Goal: Use online tool/utility: Utilize a website feature to perform a specific function

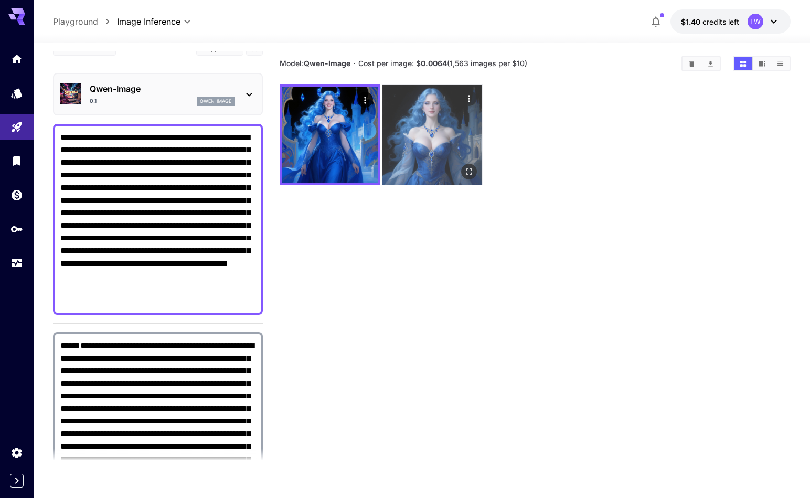
click at [468, 93] on icon "Actions" at bounding box center [469, 98] width 10 height 10
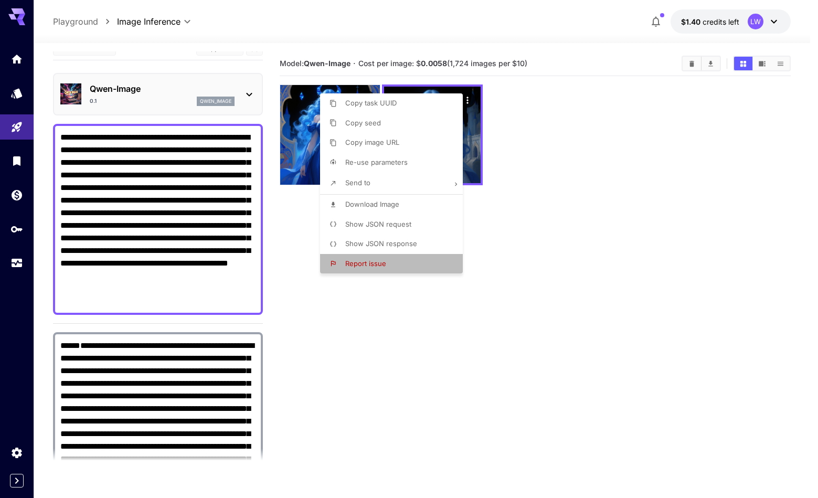
click at [373, 267] on span "Report issue" at bounding box center [365, 263] width 41 height 8
click at [506, 203] on div at bounding box center [409, 249] width 818 height 498
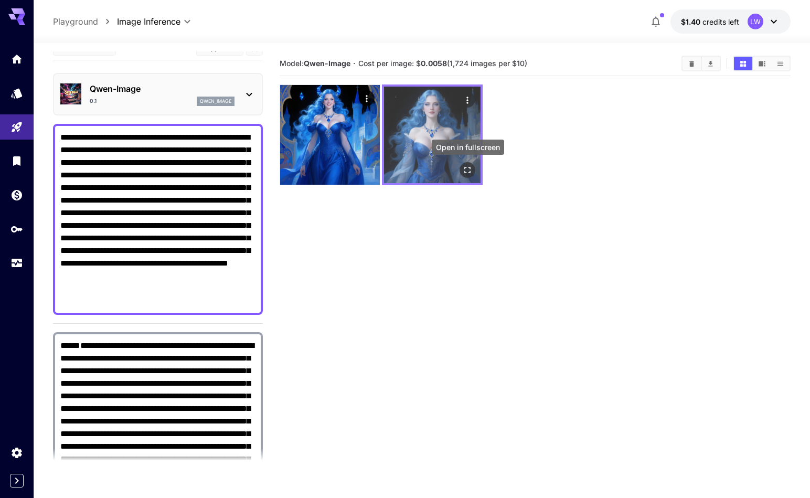
scroll to position [83, 0]
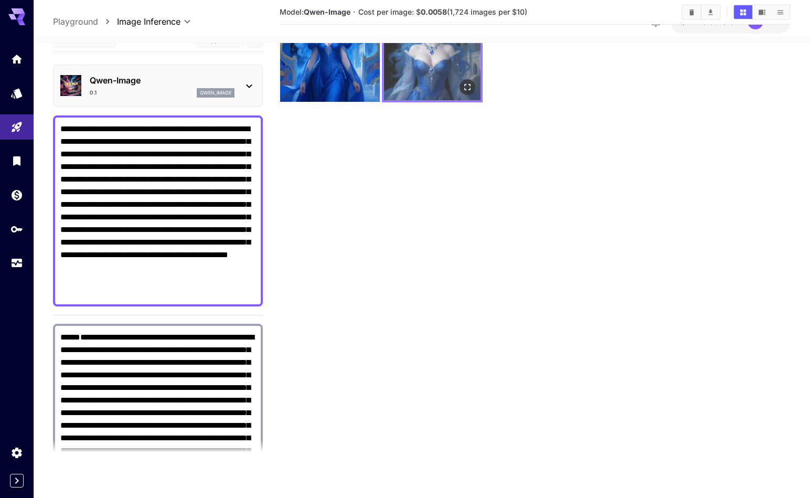
click at [425, 81] on img at bounding box center [432, 52] width 97 height 97
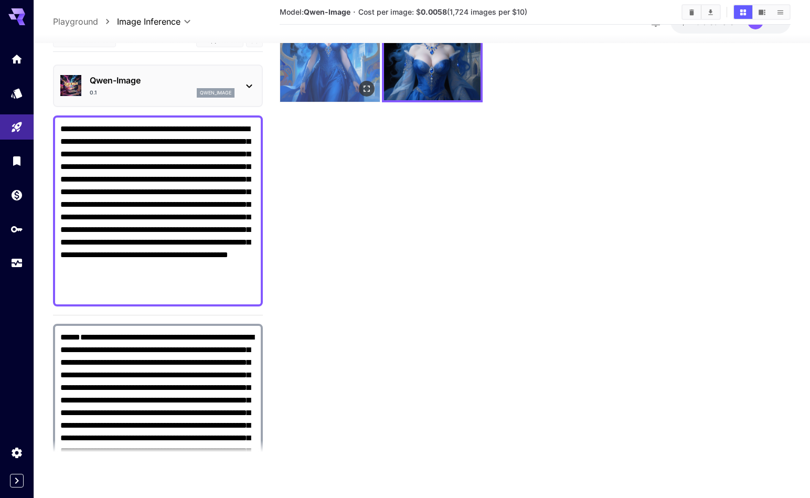
click at [337, 83] on img at bounding box center [330, 52] width 100 height 100
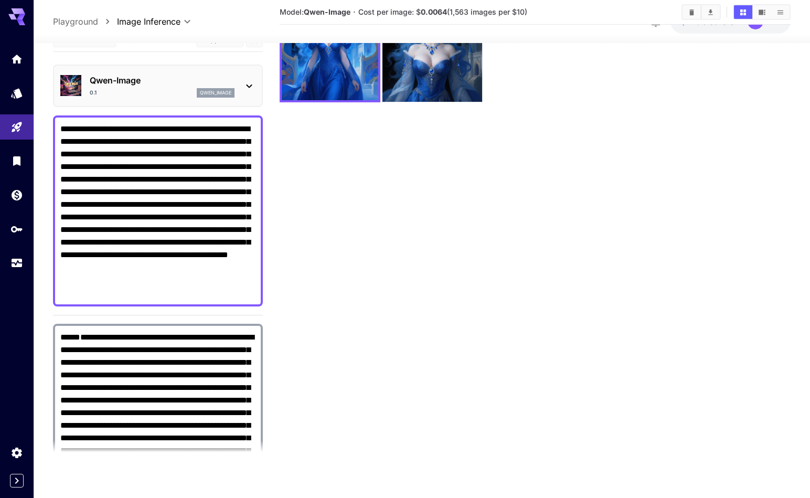
click at [686, 14] on button "Clear Images" at bounding box center [692, 12] width 18 height 14
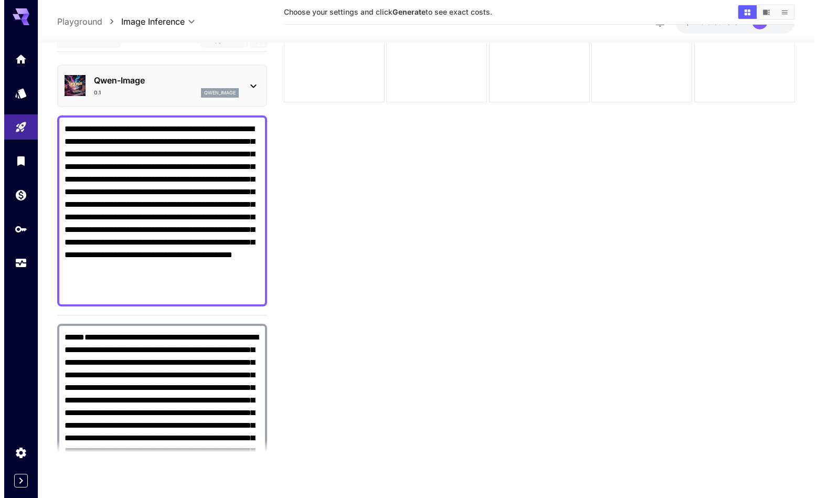
scroll to position [0, 0]
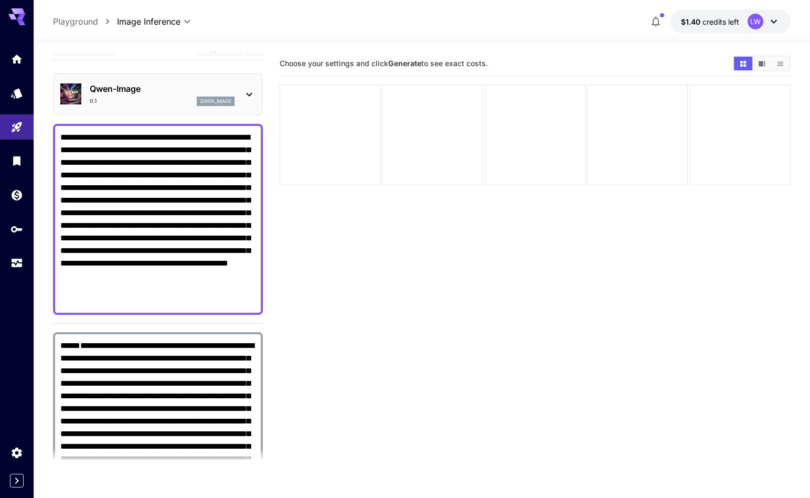
click at [428, 234] on section "Choose your settings and click Generate to see exact costs." at bounding box center [535, 300] width 511 height 498
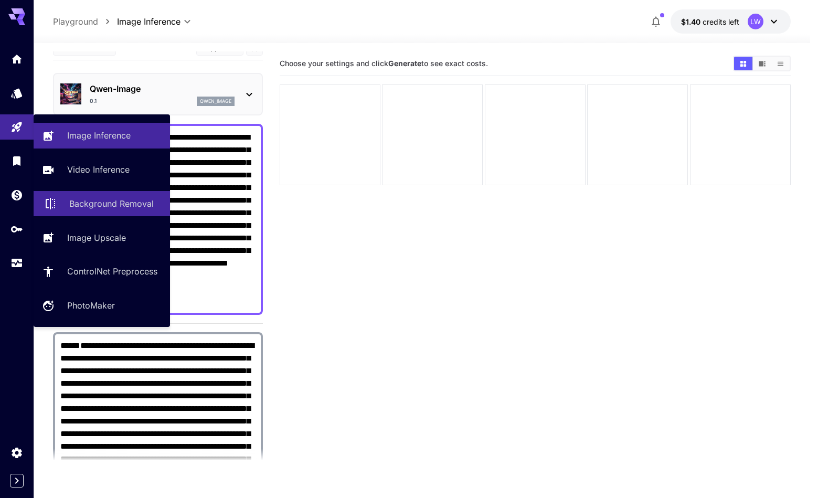
click at [102, 212] on link "Background Removal" at bounding box center [102, 204] width 136 height 26
type input "**********"
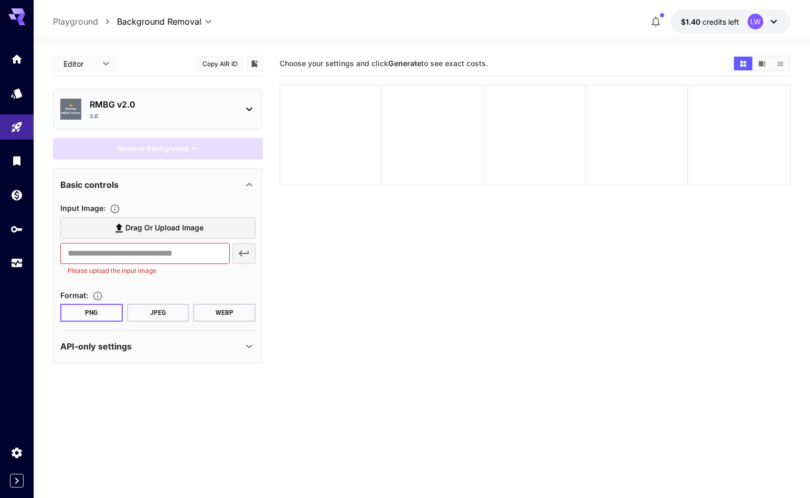
click at [147, 111] on div "RMBG v2.0 2.0" at bounding box center [162, 109] width 145 height 22
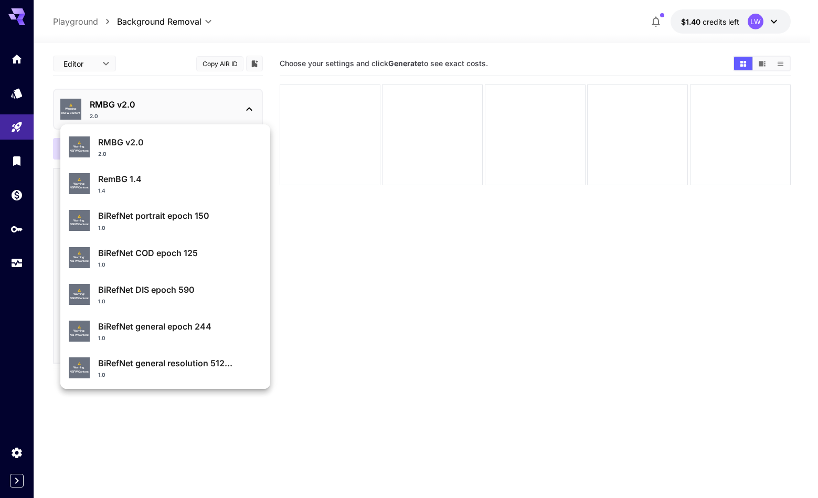
click at [198, 108] on div at bounding box center [409, 249] width 818 height 498
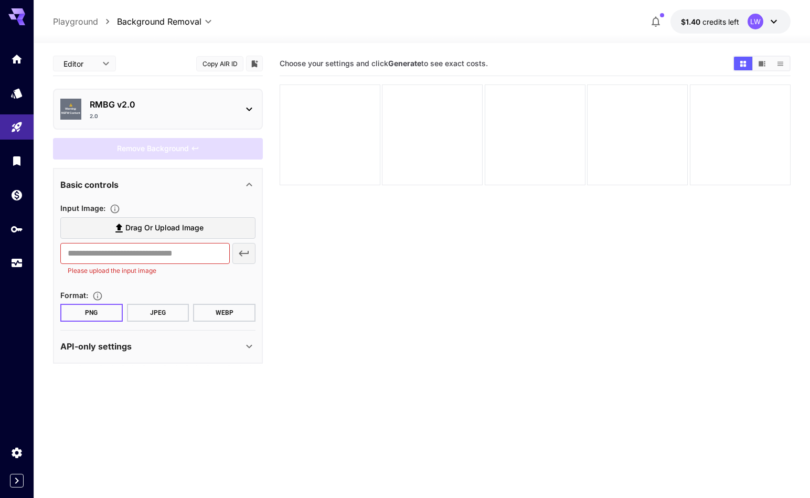
click at [166, 99] on p "RMBG v2.0" at bounding box center [162, 104] width 145 height 13
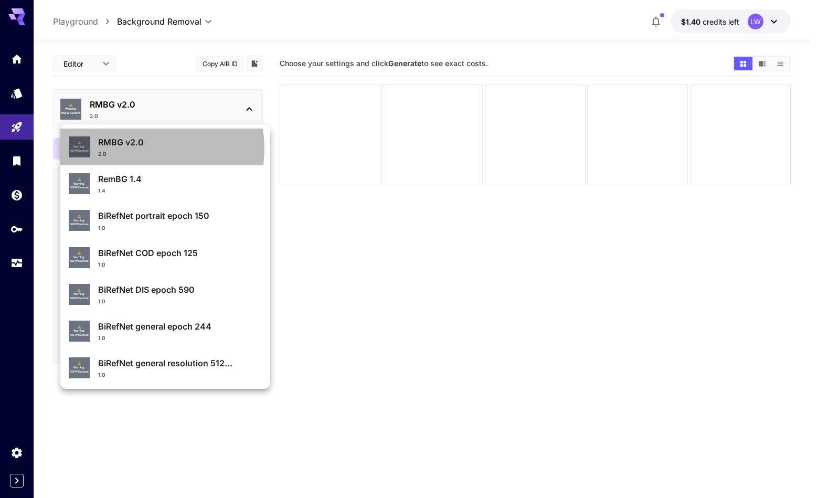
click at [140, 149] on div "RMBG v2.0 2.0" at bounding box center [180, 147] width 164 height 22
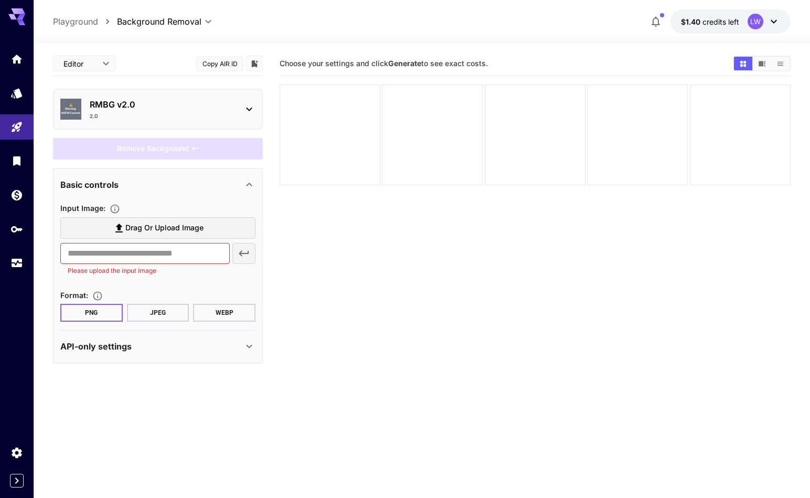
click at [145, 115] on div "2.0" at bounding box center [162, 116] width 145 height 8
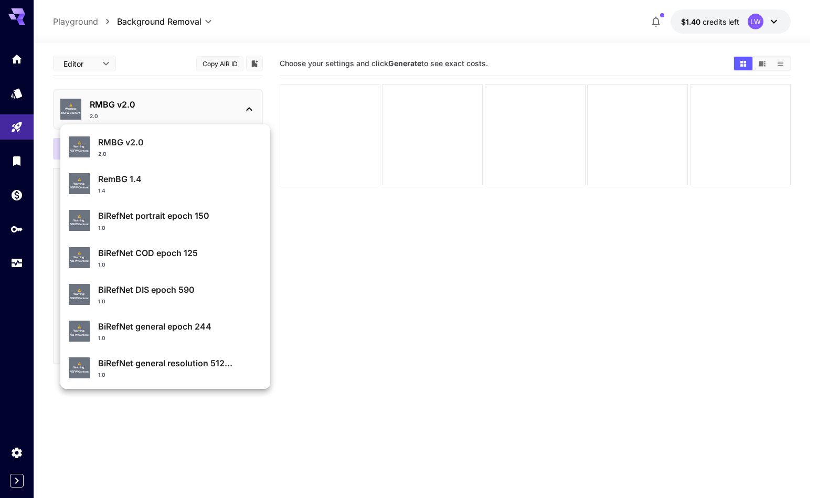
click at [193, 224] on div "1.0" at bounding box center [180, 228] width 164 height 8
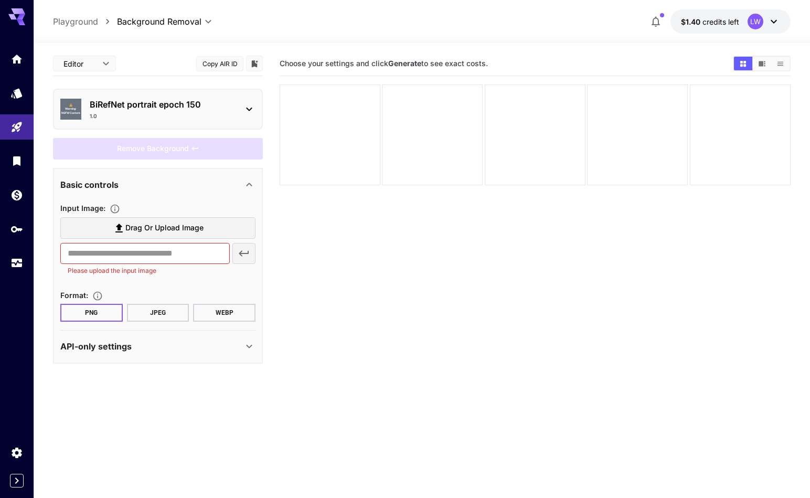
click at [194, 108] on p "BiRefNet portrait epoch 150" at bounding box center [162, 104] width 145 height 13
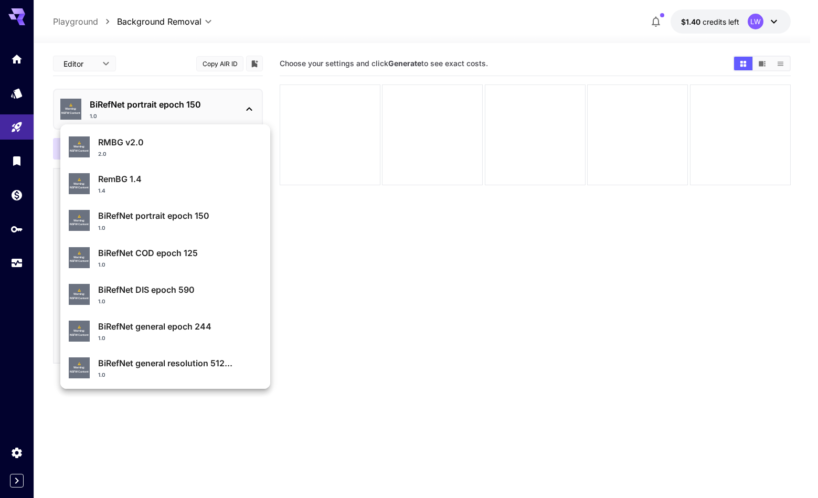
click at [156, 178] on p "RemBG 1.4" at bounding box center [180, 179] width 164 height 13
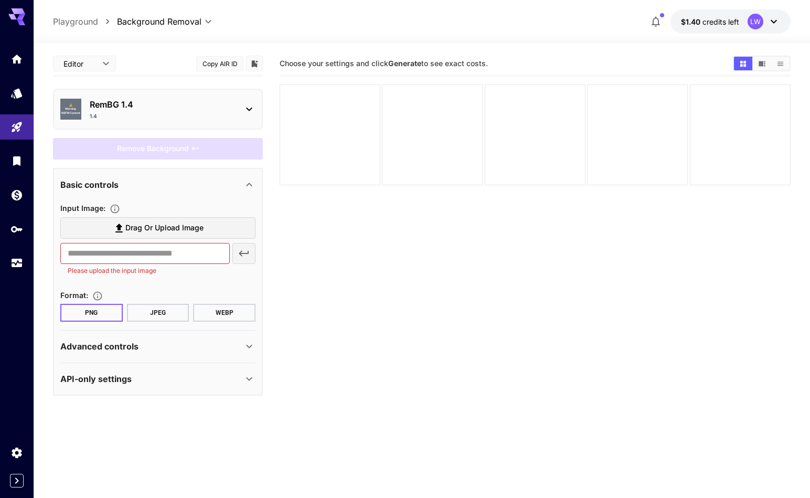
click at [309, 233] on section "Choose your settings and click Generate to see exact costs." at bounding box center [535, 300] width 511 height 498
click at [208, 107] on p "RemBG 1.4" at bounding box center [162, 104] width 145 height 13
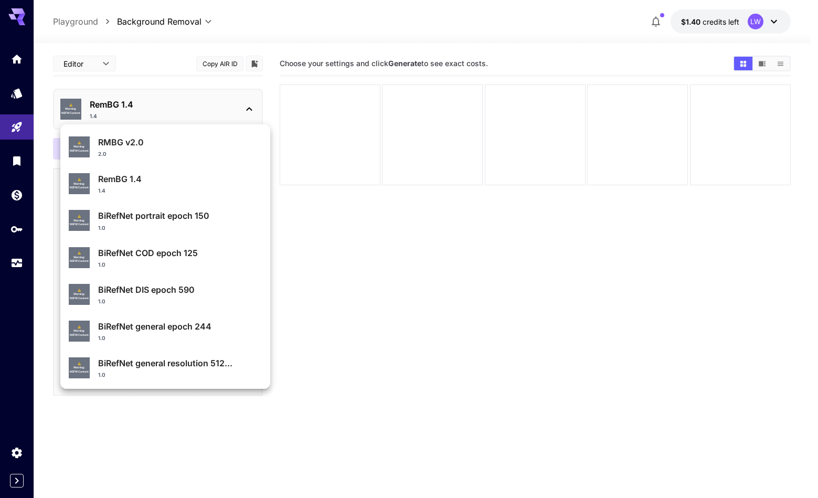
click at [127, 77] on div at bounding box center [409, 249] width 818 height 498
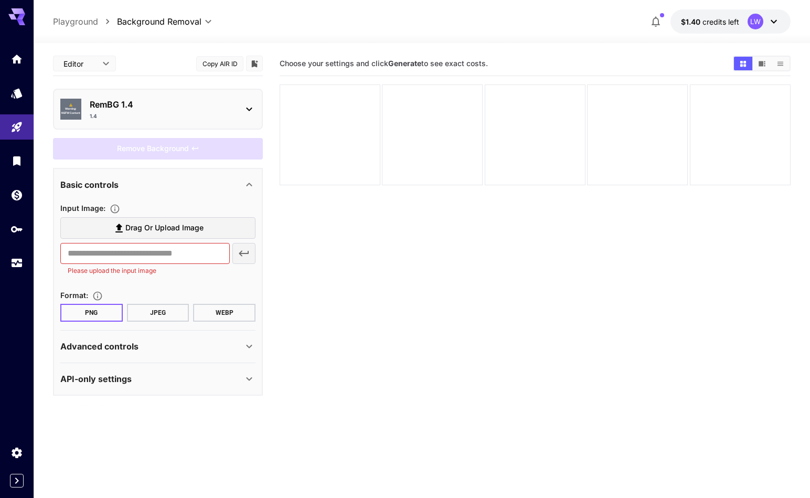
click at [163, 107] on p "RemBG 1.4" at bounding box center [162, 104] width 145 height 13
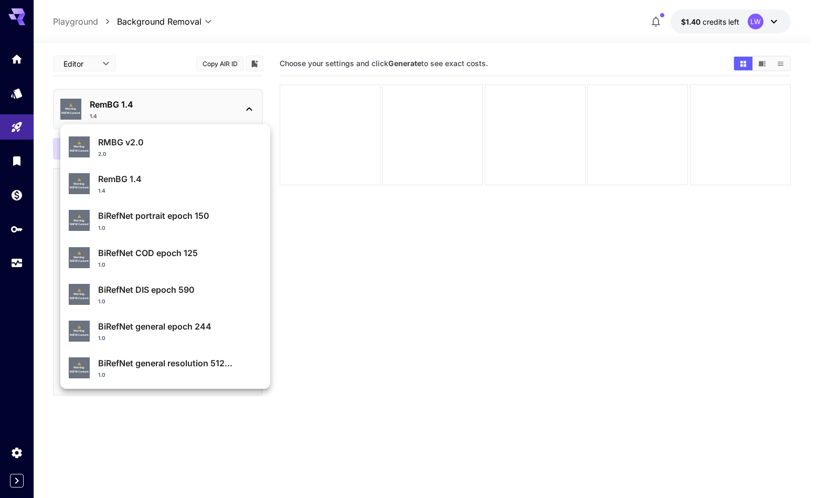
scroll to position [112, 0]
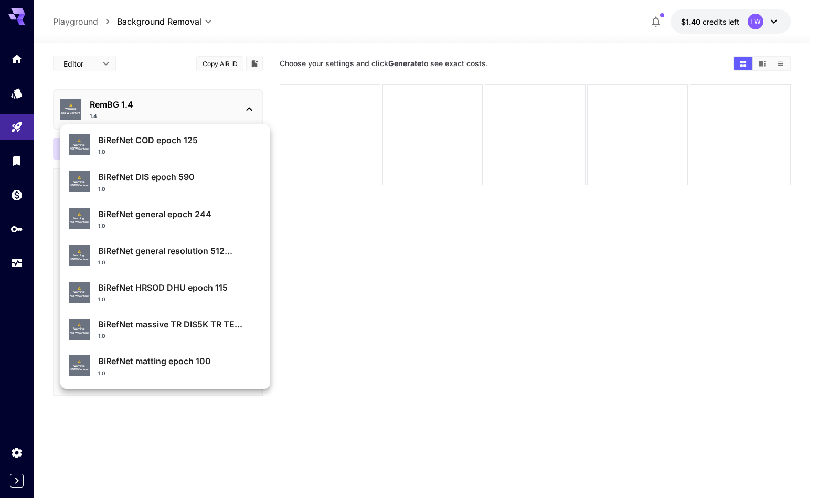
click at [333, 256] on div at bounding box center [409, 249] width 818 height 498
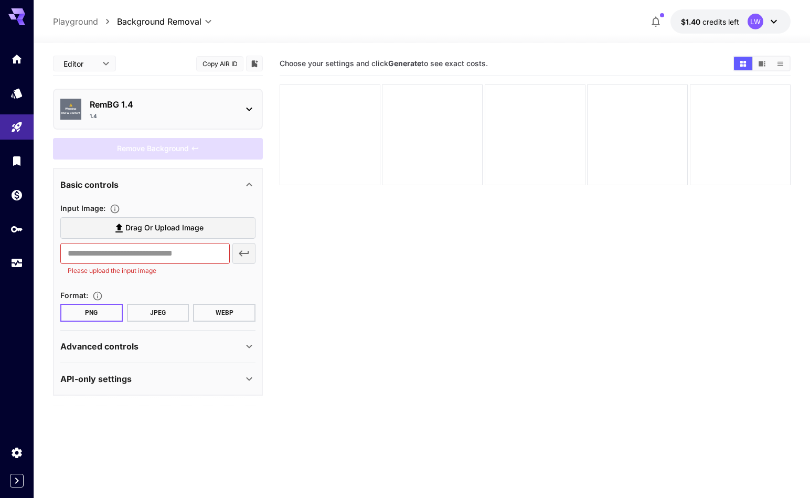
click at [211, 228] on label "Drag or upload image" at bounding box center [157, 228] width 195 height 22
click at [0, 0] on input "Drag or upload image" at bounding box center [0, 0] width 0 height 0
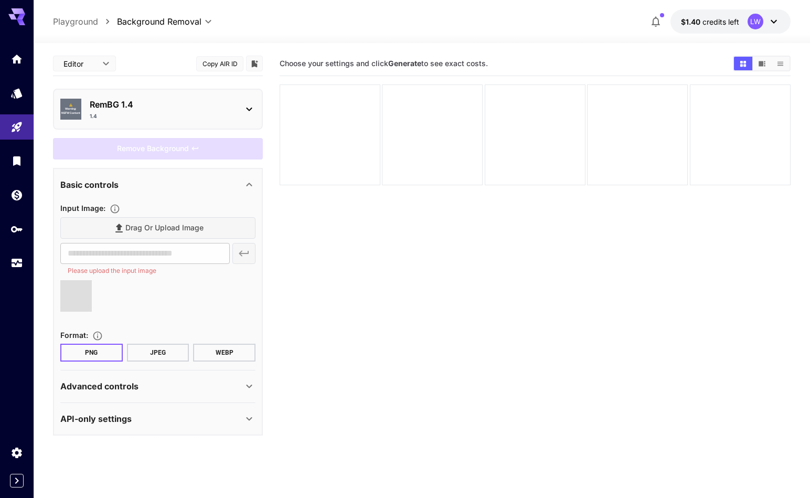
type input "**********"
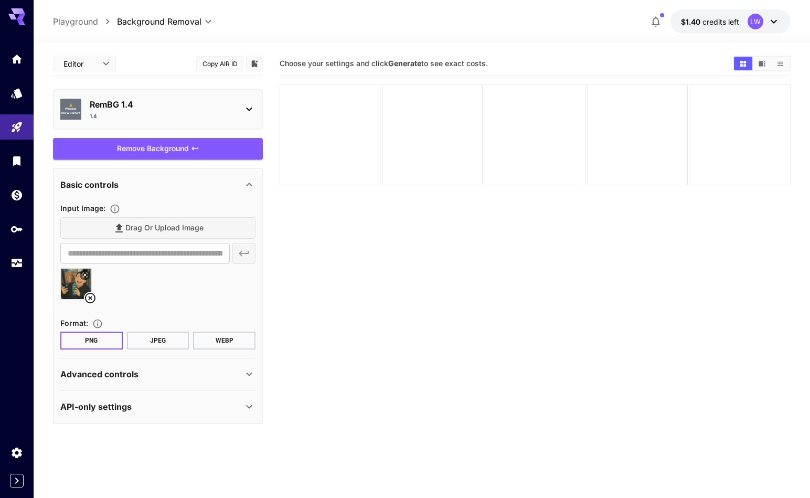
click at [143, 115] on div "1.4" at bounding box center [162, 116] width 145 height 8
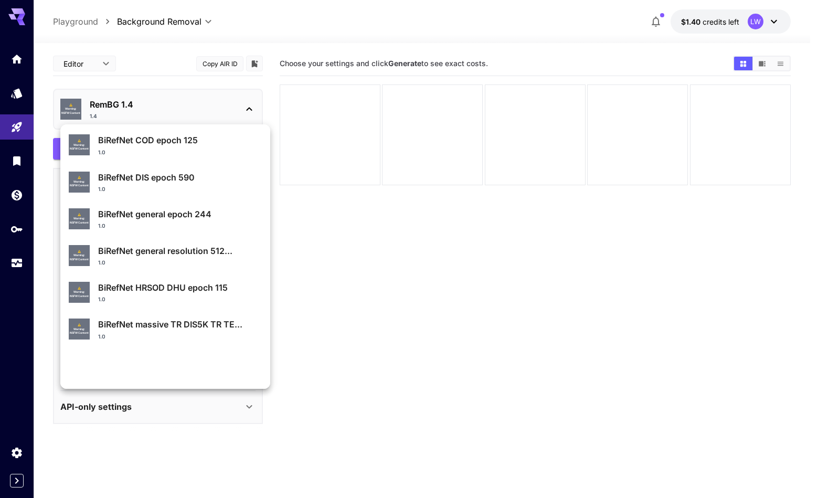
scroll to position [0, 0]
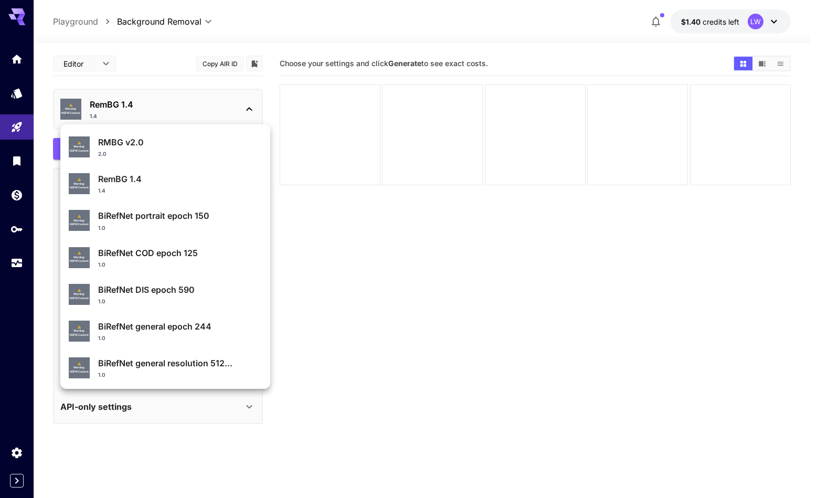
drag, startPoint x: 352, startPoint y: 230, endPoint x: 270, endPoint y: 197, distance: 89.0
click at [352, 231] on div at bounding box center [409, 249] width 818 height 498
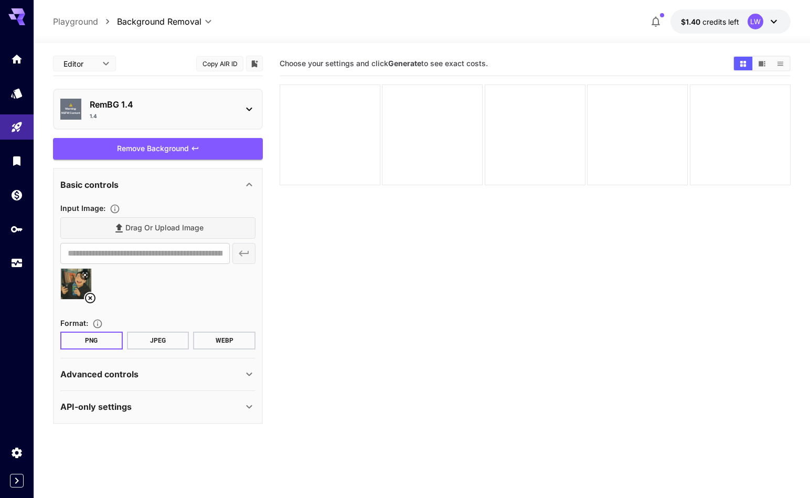
click at [189, 117] on div "1.4" at bounding box center [162, 116] width 145 height 8
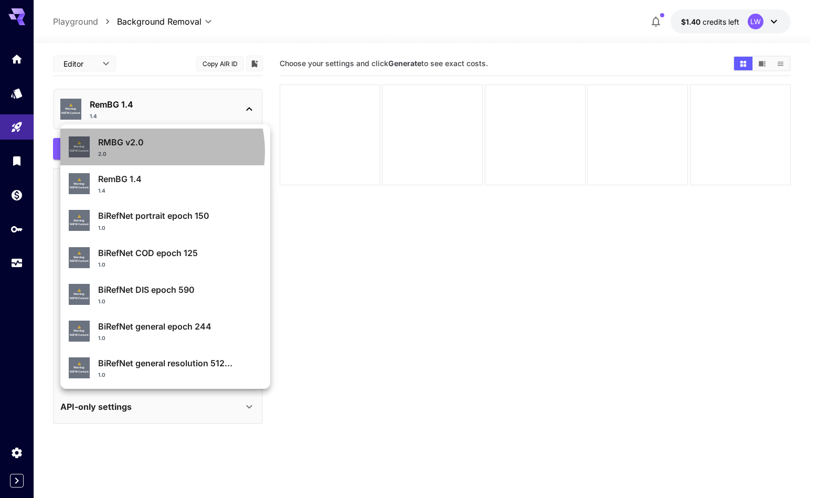
click at [145, 152] on div "2.0" at bounding box center [180, 154] width 164 height 8
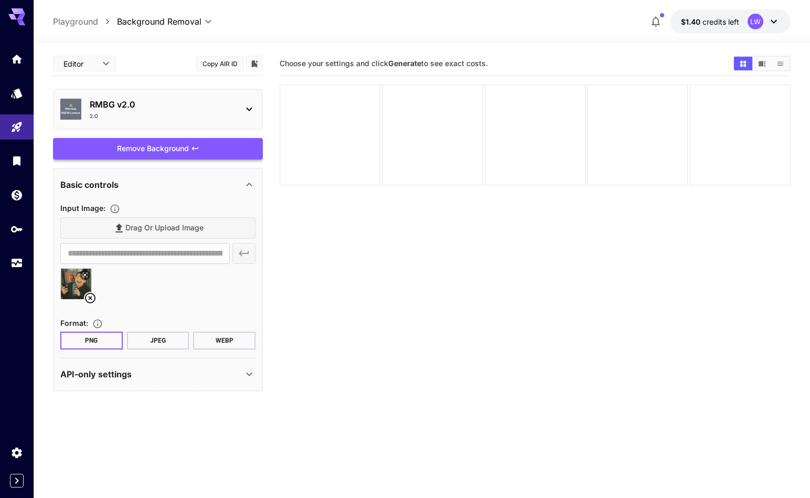
click at [160, 147] on div "Remove Background" at bounding box center [158, 149] width 210 height 22
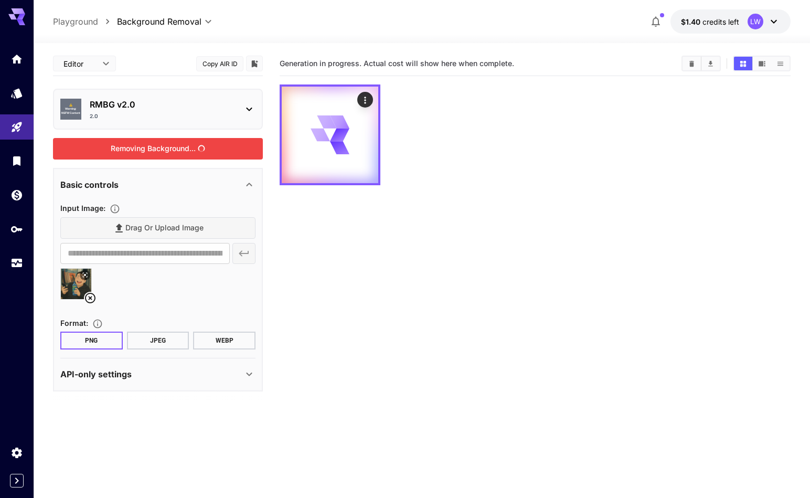
click at [340, 228] on section "Generation in progress. Actual cost will show here when complete." at bounding box center [535, 300] width 511 height 498
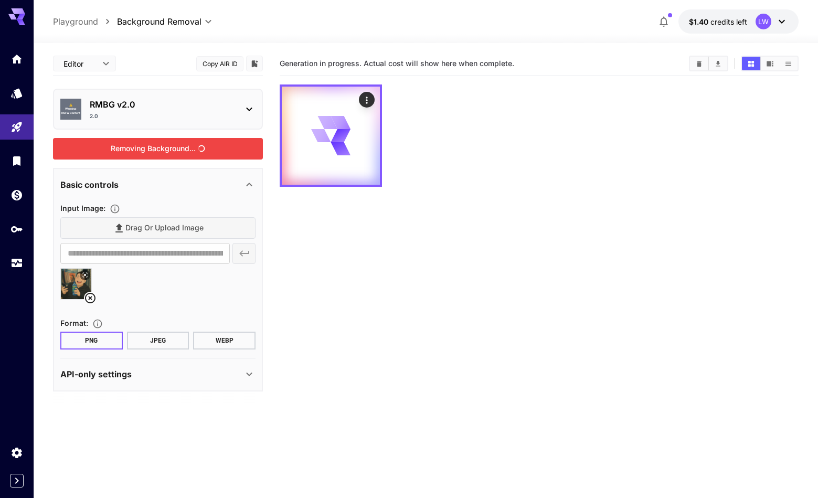
click at [106, 58] on body "**********" at bounding box center [409, 290] width 818 height 581
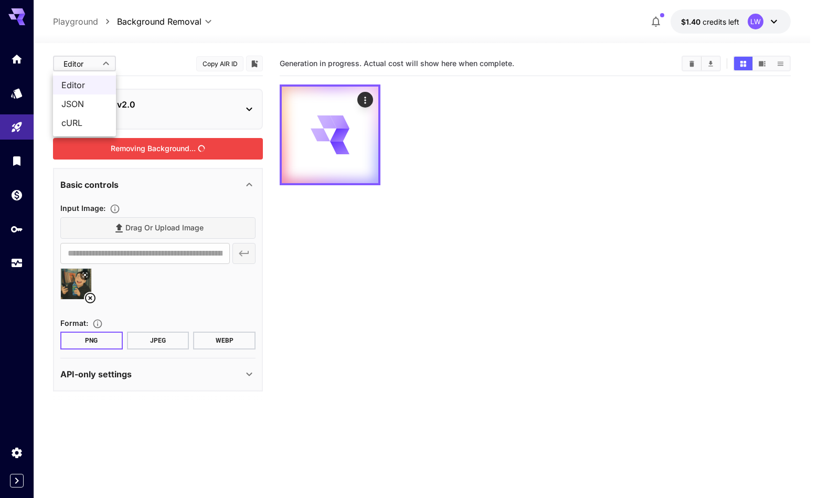
click at [106, 58] on div at bounding box center [409, 249] width 818 height 498
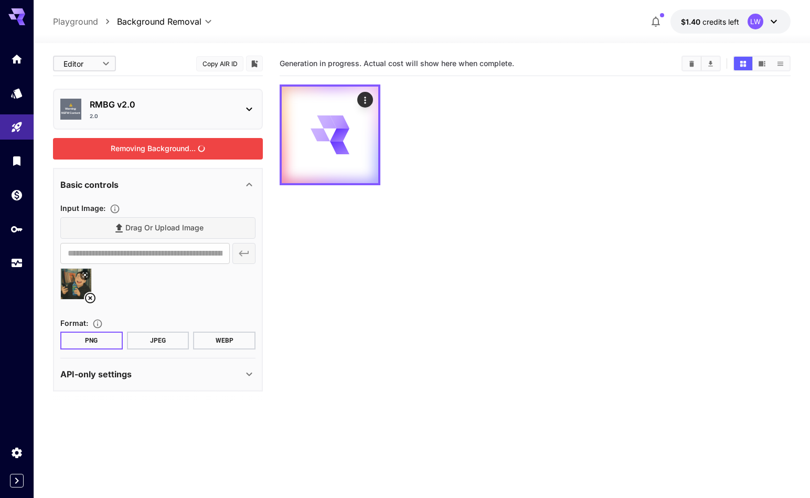
click at [532, 182] on div at bounding box center [535, 134] width 511 height 101
click at [473, 131] on div at bounding box center [535, 134] width 511 height 101
click at [195, 103] on p "RMBG v2.0" at bounding box center [162, 104] width 145 height 13
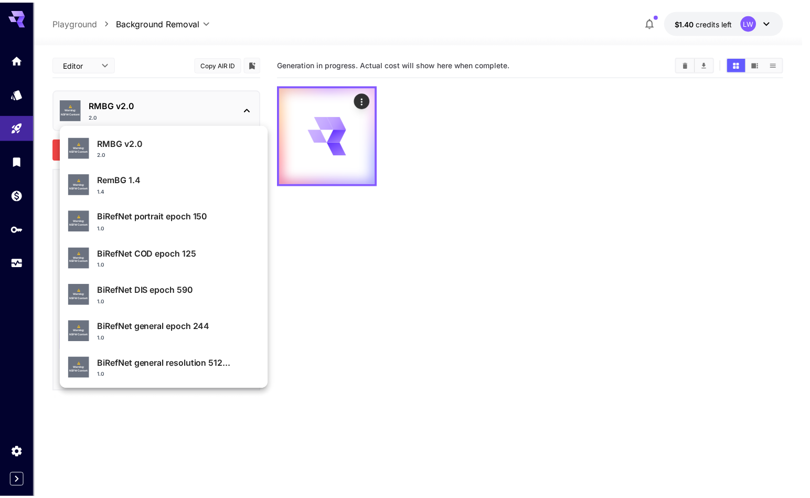
scroll to position [112, 0]
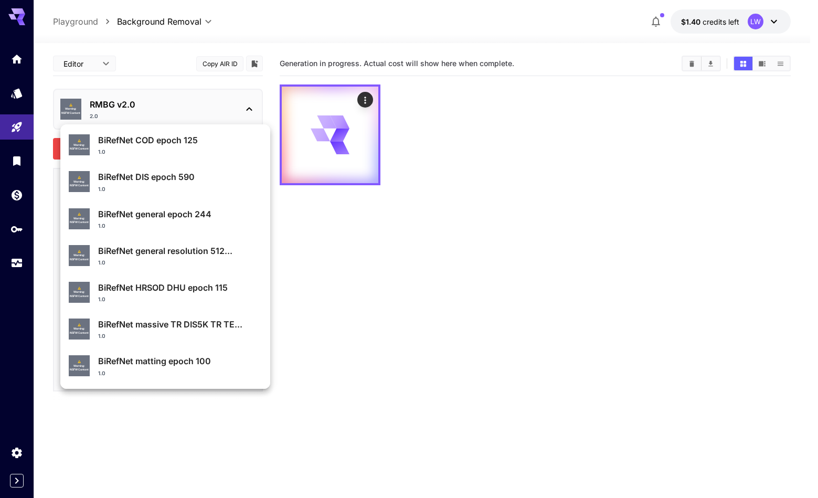
click at [361, 248] on div at bounding box center [409, 249] width 818 height 498
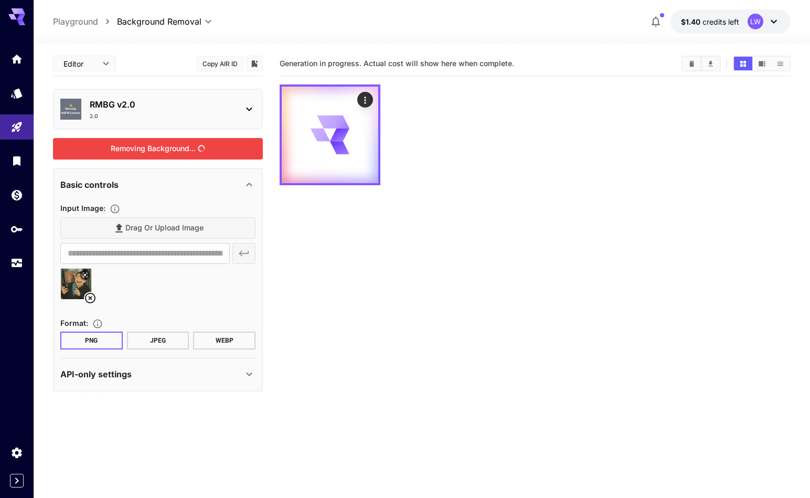
click at [653, 25] on icon "button" at bounding box center [656, 21] width 13 height 13
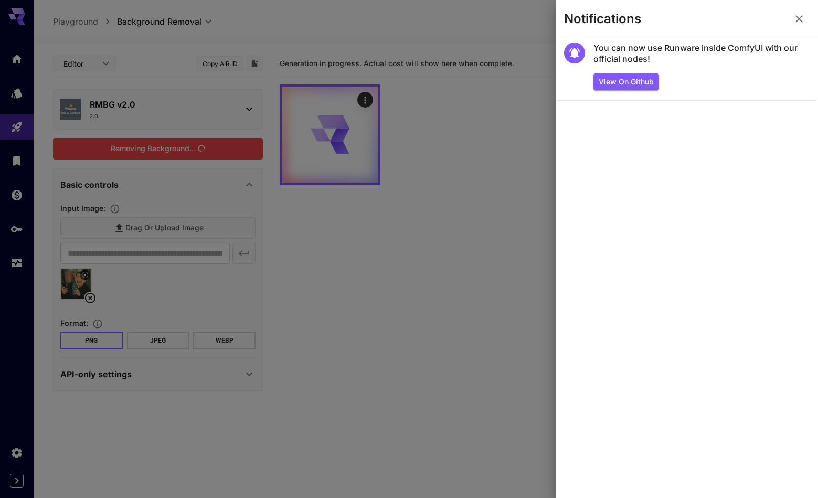
click at [467, 146] on div at bounding box center [409, 249] width 818 height 498
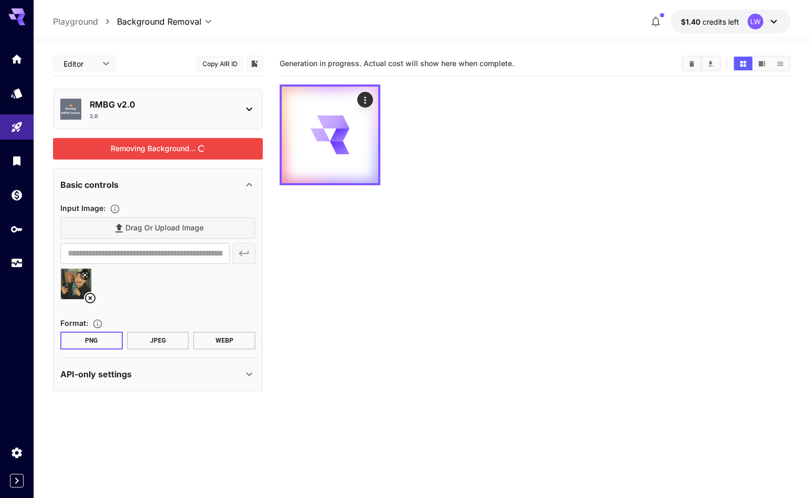
click at [650, 25] on icon "button" at bounding box center [656, 21] width 13 height 13
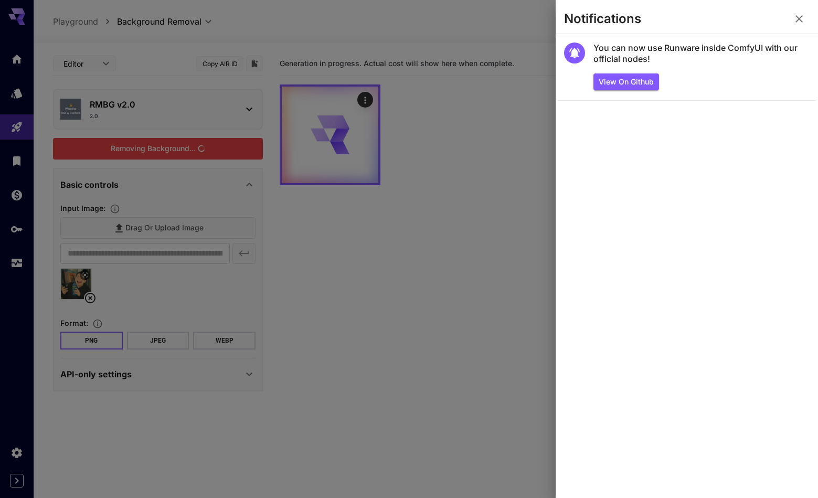
click at [464, 160] on div at bounding box center [409, 249] width 818 height 498
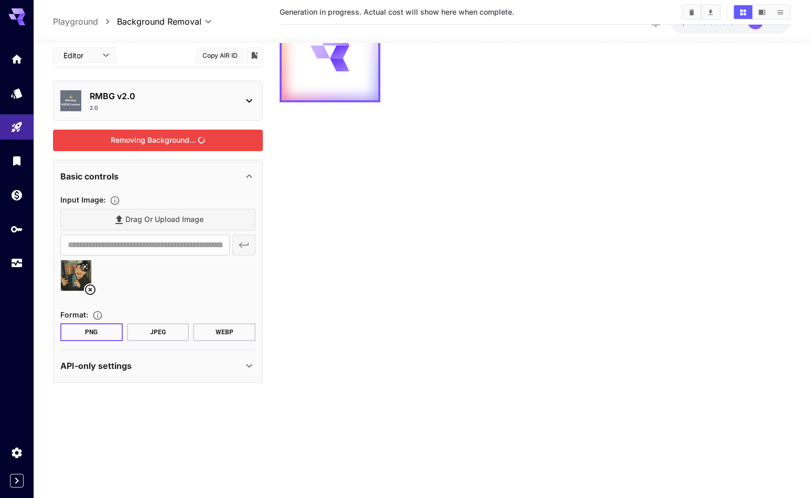
scroll to position [0, 0]
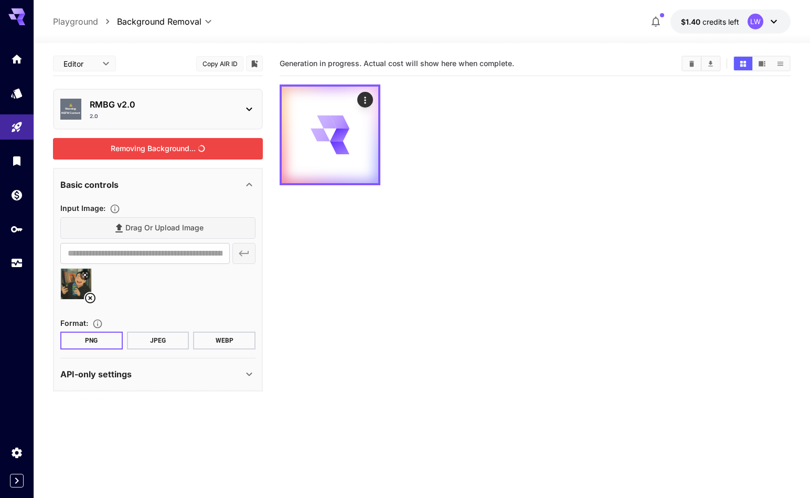
click at [421, 180] on div at bounding box center [535, 134] width 511 height 101
click at [228, 117] on div "2.0" at bounding box center [162, 116] width 145 height 8
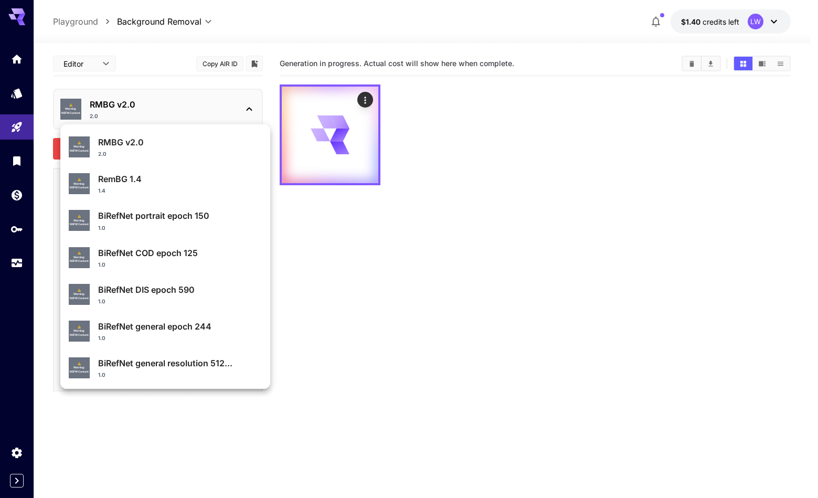
click at [193, 234] on div "⚠️ Warning: NSFW Content BiRefNet portrait epoch 150 1.0" at bounding box center [165, 220] width 193 height 30
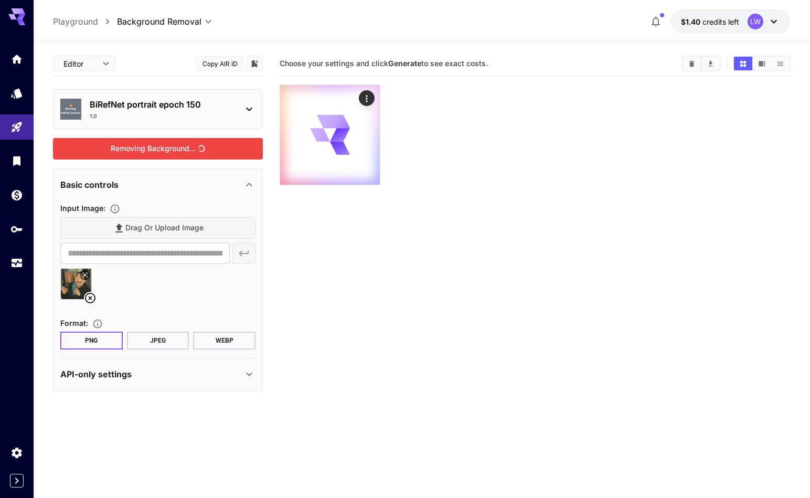
click at [327, 252] on section "Choose your settings and click Generate to see exact costs." at bounding box center [535, 300] width 511 height 498
click at [193, 151] on div "Removing Background..." at bounding box center [158, 149] width 210 height 22
click at [185, 188] on div "Basic controls" at bounding box center [151, 184] width 183 height 13
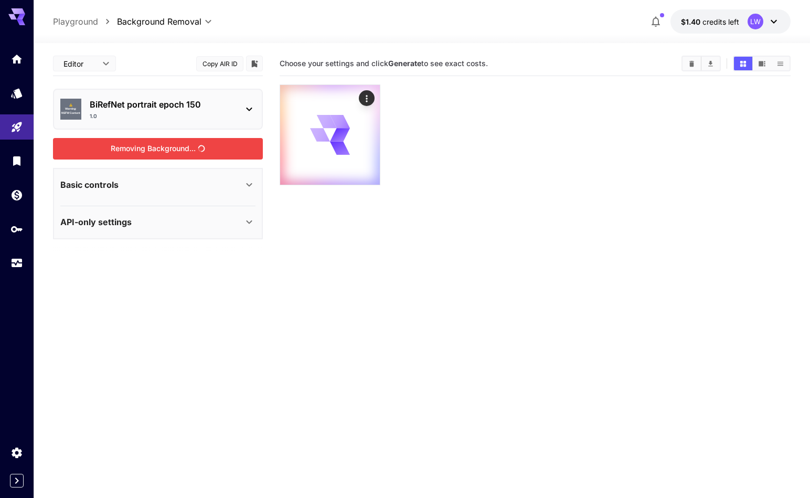
click at [185, 187] on div "Basic controls" at bounding box center [151, 184] width 183 height 13
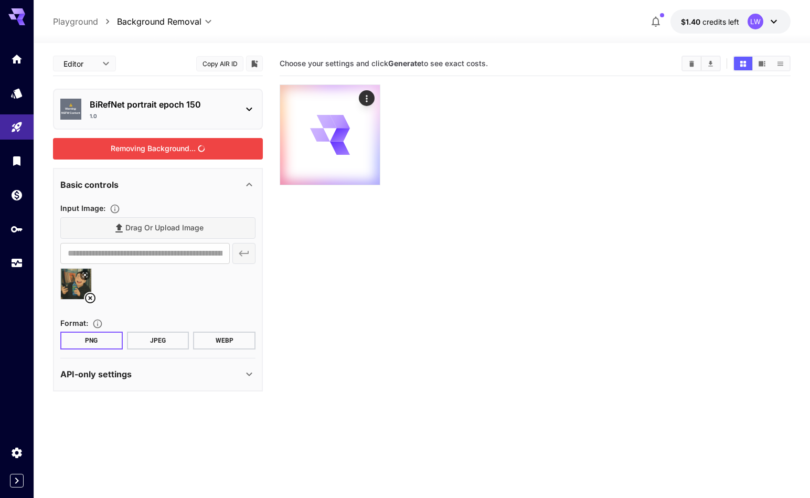
click at [156, 375] on div "API-only settings" at bounding box center [151, 374] width 183 height 13
click at [175, 183] on div "Basic controls" at bounding box center [151, 184] width 183 height 13
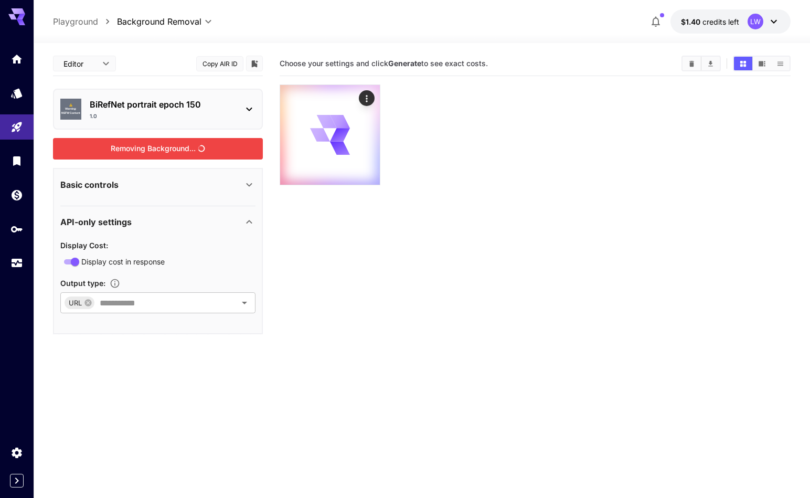
click at [164, 221] on div "API-only settings" at bounding box center [151, 222] width 183 height 13
click at [321, 253] on section "Choose your settings and click Generate to see exact costs." at bounding box center [535, 300] width 511 height 498
click at [230, 187] on div "Basic controls" at bounding box center [151, 184] width 183 height 13
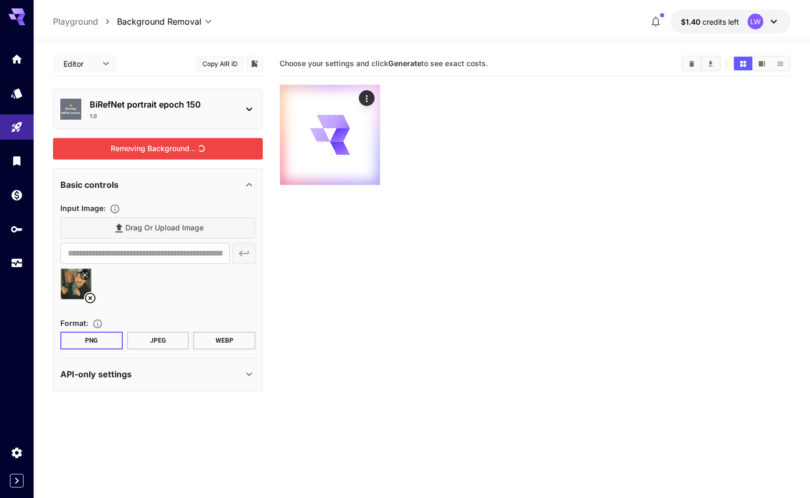
click at [377, 263] on section "Choose your settings and click Generate to see exact costs." at bounding box center [535, 300] width 511 height 498
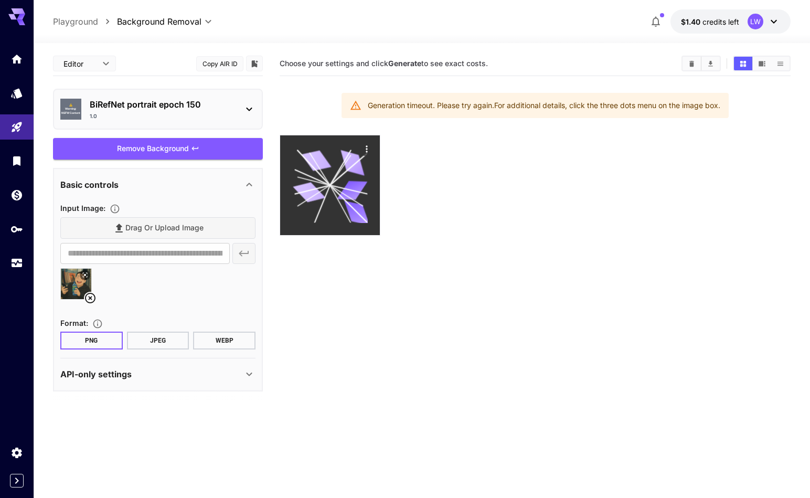
click at [348, 182] on icon at bounding box center [330, 185] width 75 height 75
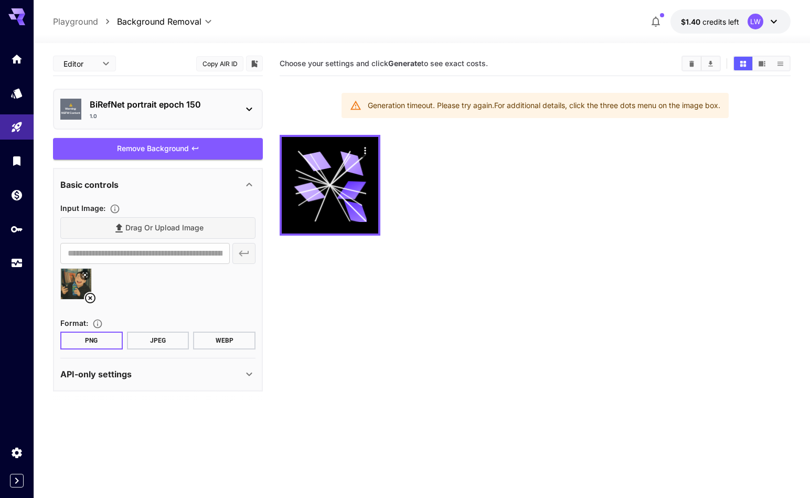
click at [422, 159] on div at bounding box center [535, 185] width 511 height 101
click at [384, 101] on div "Generation timeout. Please try again. For additional details, click the three d…" at bounding box center [544, 105] width 353 height 19
click at [259, 114] on div "⚠️ Warning: NSFW Content BiRefNet portrait epoch 150 1.0" at bounding box center [158, 109] width 210 height 41
click at [249, 112] on icon at bounding box center [249, 109] width 13 height 13
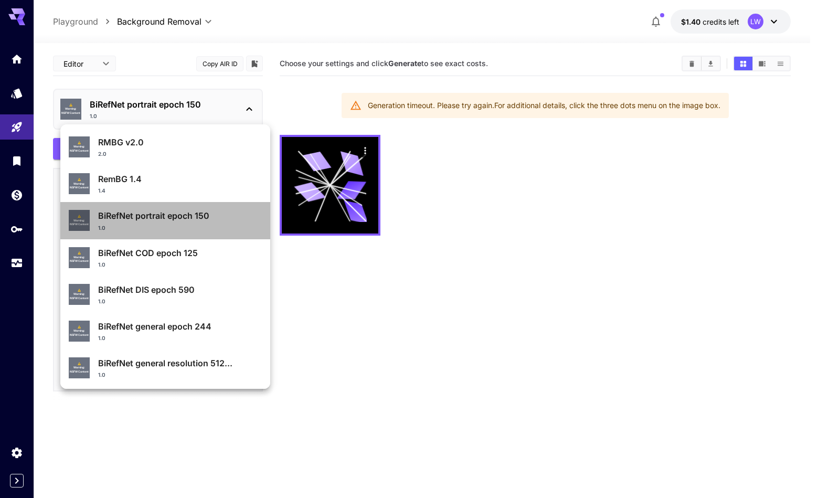
click at [179, 230] on div "1.0" at bounding box center [180, 228] width 164 height 8
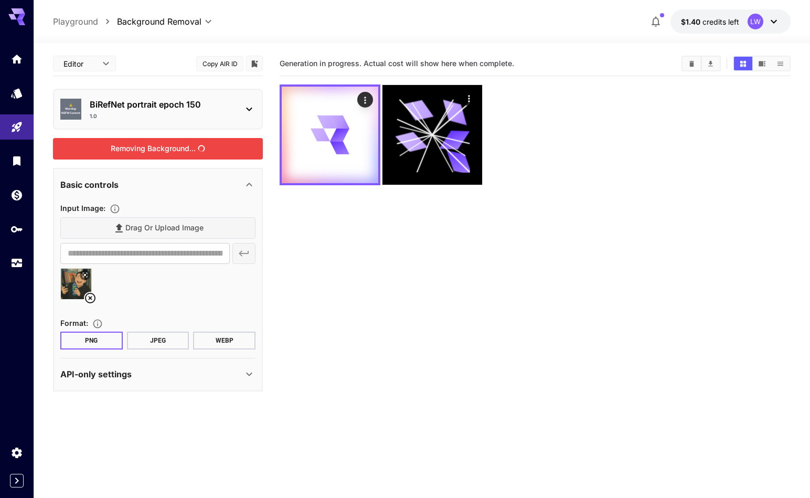
click at [165, 150] on div "Removing Background..." at bounding box center [158, 149] width 210 height 22
drag, startPoint x: 336, startPoint y: 236, endPoint x: 271, endPoint y: 160, distance: 99.8
click at [334, 235] on section "Generation in progress. Actual cost will show here when complete." at bounding box center [535, 300] width 511 height 498
click at [254, 109] on icon at bounding box center [249, 109] width 13 height 13
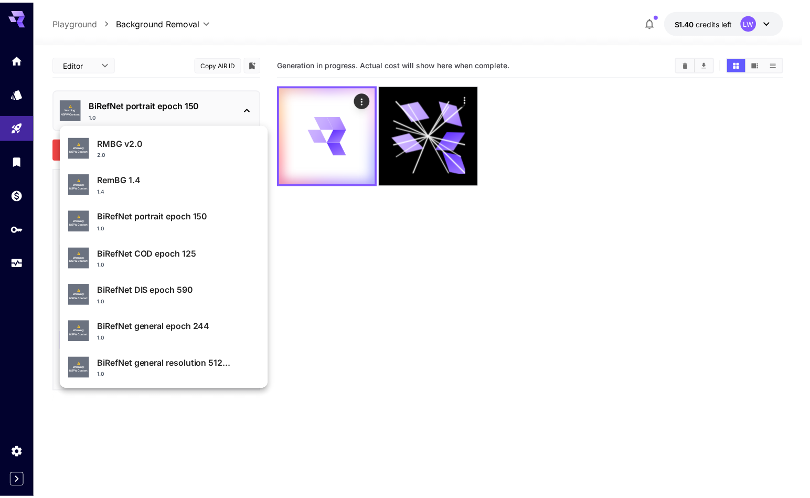
scroll to position [112, 0]
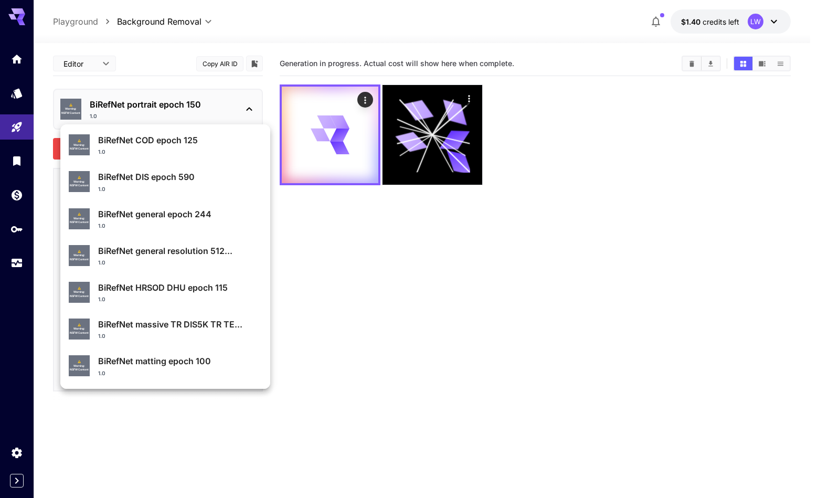
click at [161, 365] on p "BiRefNet matting epoch 100" at bounding box center [180, 361] width 164 height 13
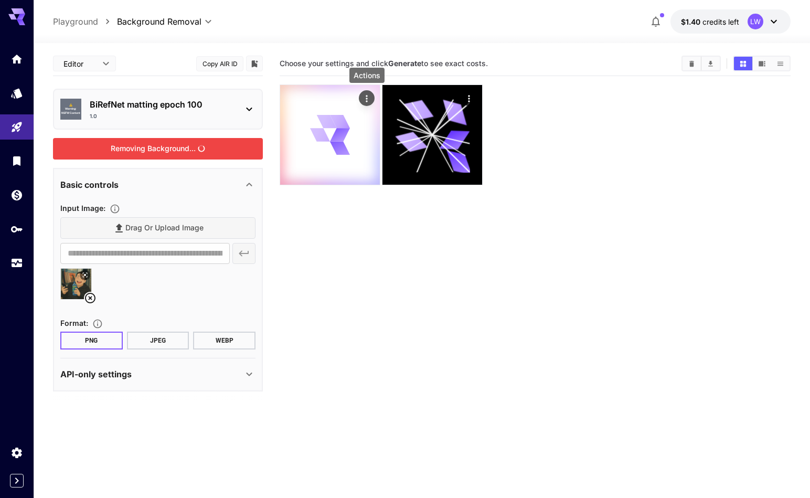
click at [363, 98] on icon "Actions" at bounding box center [367, 98] width 10 height 10
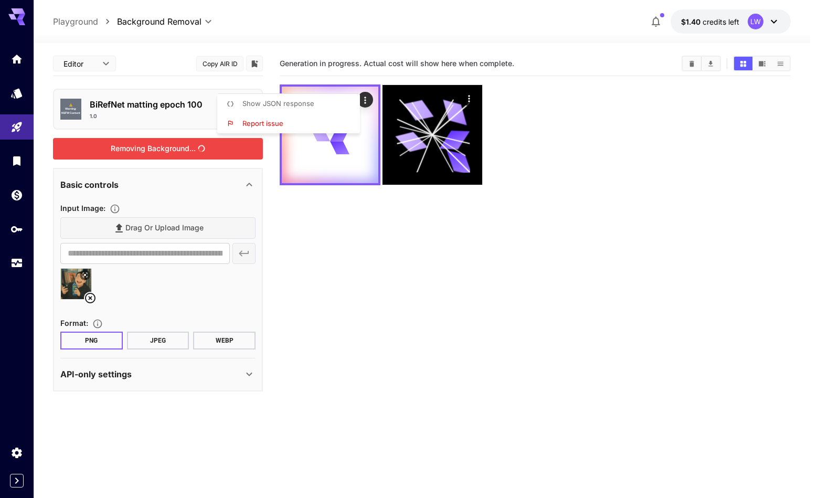
click at [579, 145] on div at bounding box center [409, 249] width 818 height 498
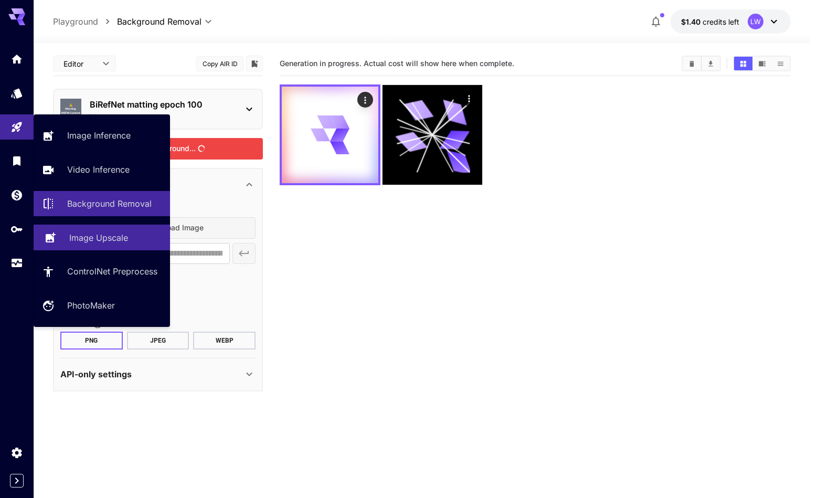
click at [104, 246] on link "Image Upscale" at bounding box center [102, 238] width 136 height 26
type input "**********"
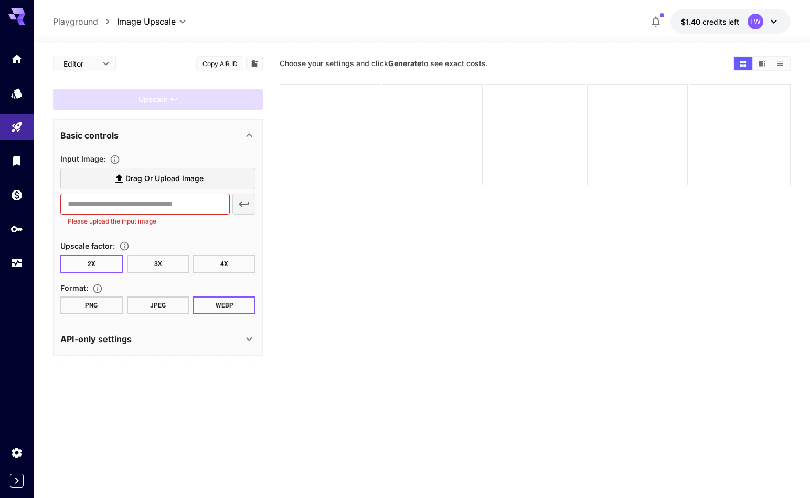
click at [163, 177] on span "Drag or upload image" at bounding box center [164, 178] width 78 height 13
click at [0, 0] on input "Drag or upload image" at bounding box center [0, 0] width 0 height 0
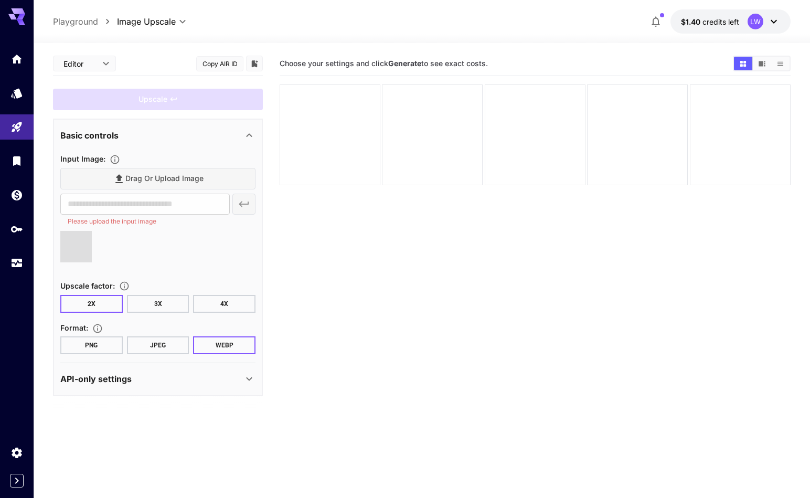
type input "**********"
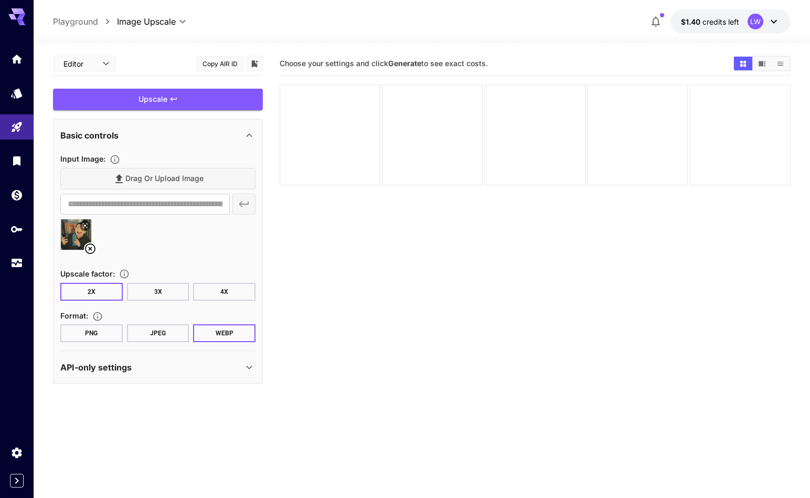
click at [98, 332] on button "PNG" at bounding box center [91, 333] width 62 height 18
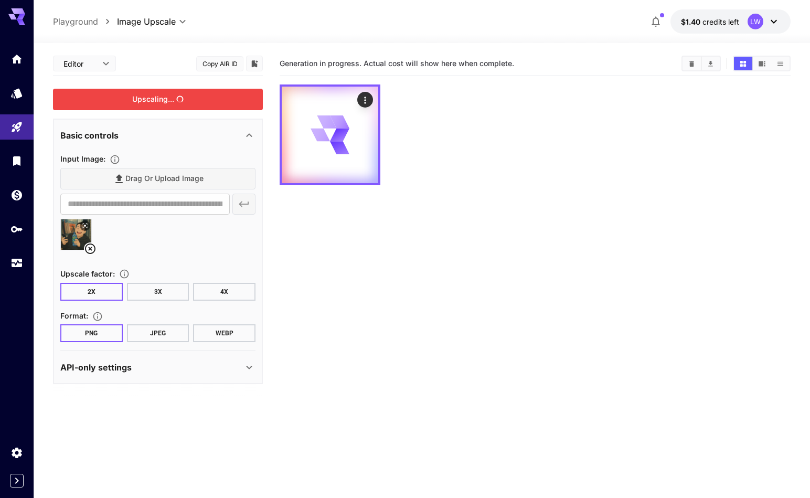
click at [165, 102] on div "Upscaling..." at bounding box center [158, 100] width 210 height 22
click at [460, 138] on div at bounding box center [535, 134] width 511 height 101
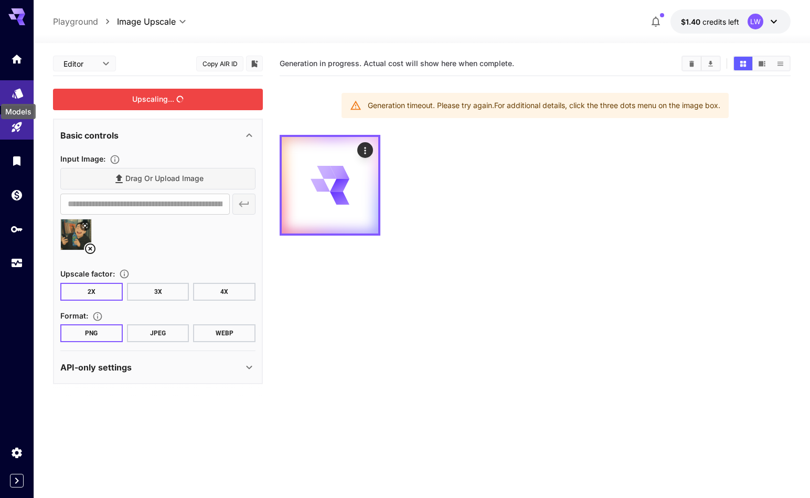
click at [14, 91] on icon "Models" at bounding box center [18, 89] width 13 height 13
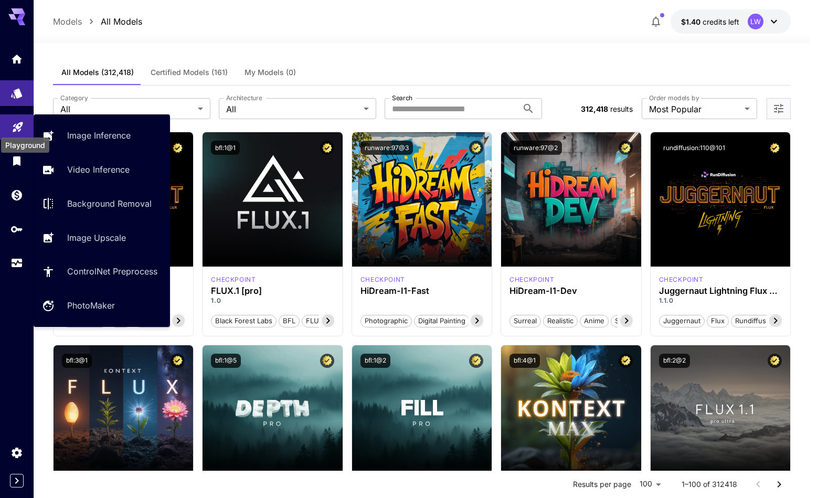
click at [12, 124] on icon "Playground" at bounding box center [18, 124] width 13 height 13
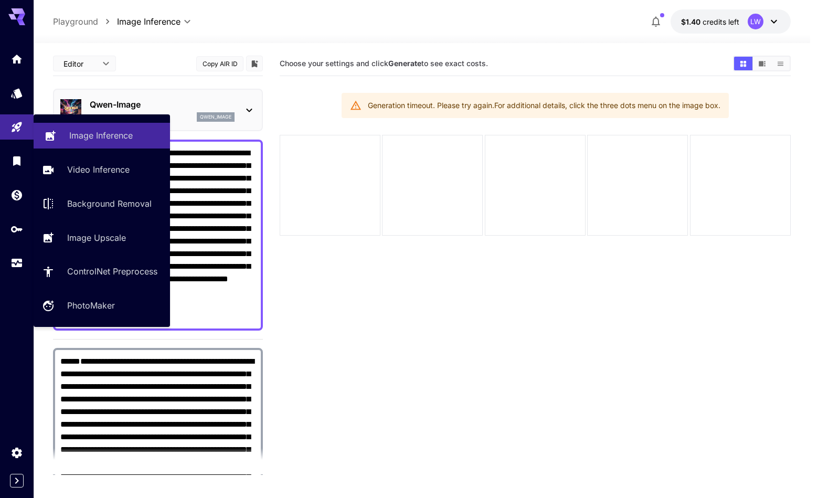
click at [70, 134] on p "Image Inference" at bounding box center [101, 135] width 64 height 13
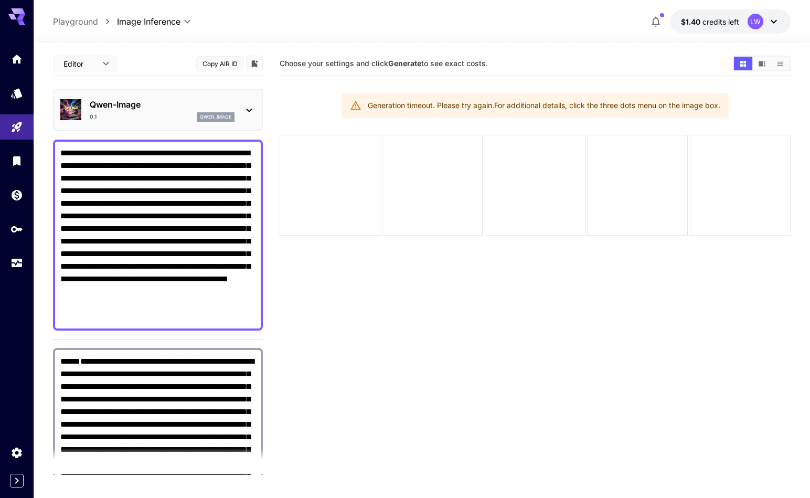
click at [124, 105] on p "Qwen-Image" at bounding box center [162, 104] width 145 height 13
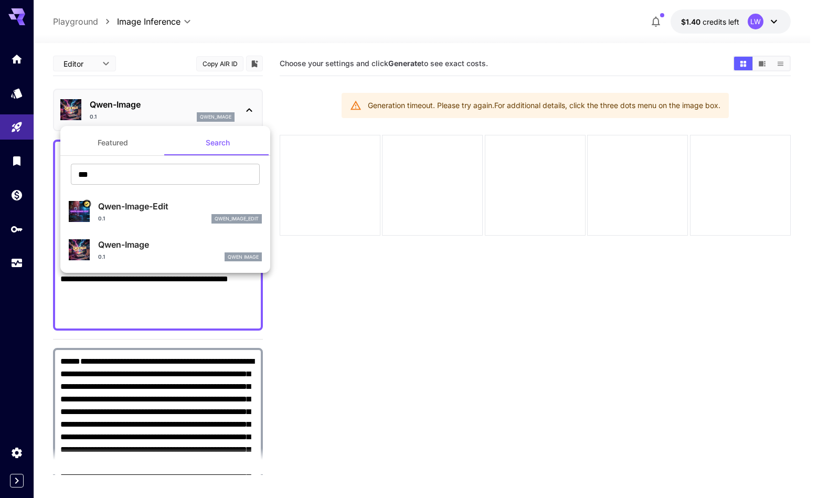
click at [135, 104] on div at bounding box center [409, 249] width 818 height 498
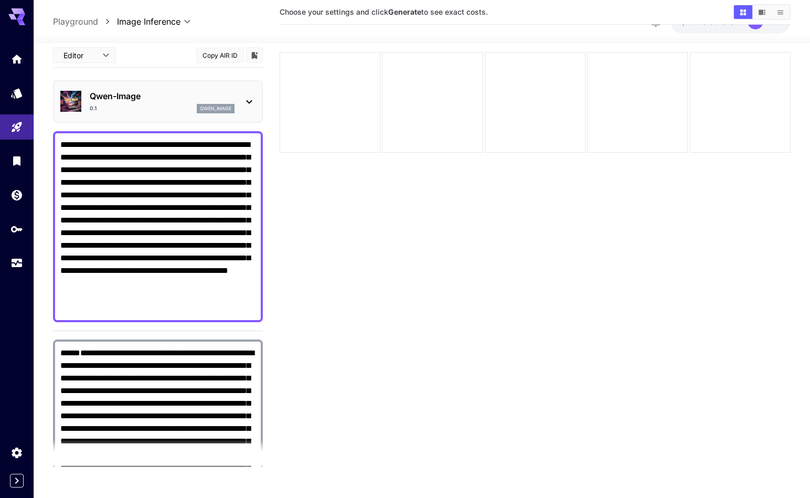
click at [134, 99] on p "Qwen-Image" at bounding box center [162, 96] width 145 height 13
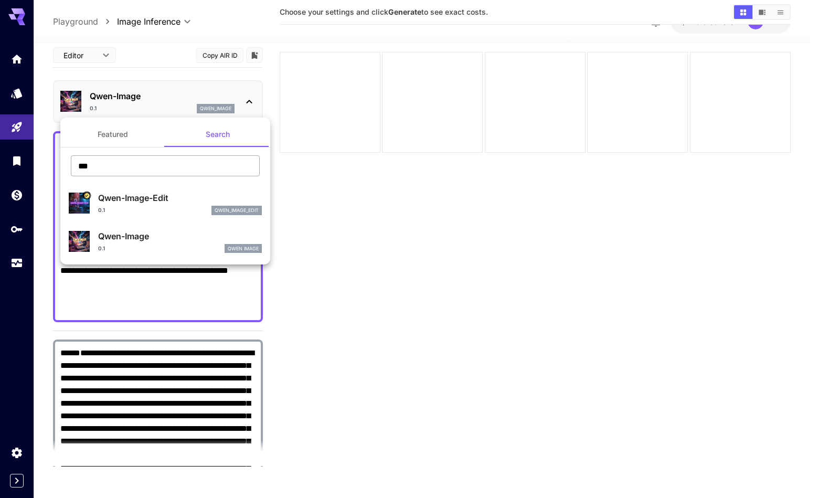
click at [124, 163] on input "***" at bounding box center [165, 165] width 189 height 21
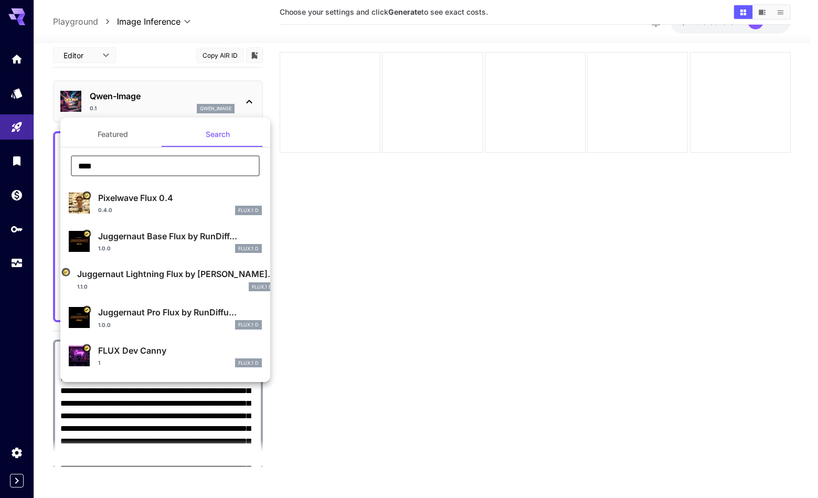
click at [157, 165] on input "****" at bounding box center [165, 165] width 189 height 21
type input "****"
click at [312, 148] on div at bounding box center [409, 249] width 818 height 498
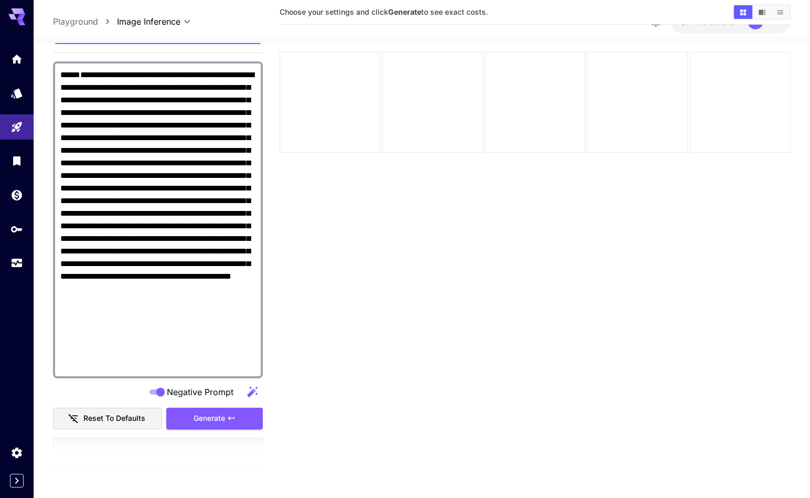
scroll to position [557, 0]
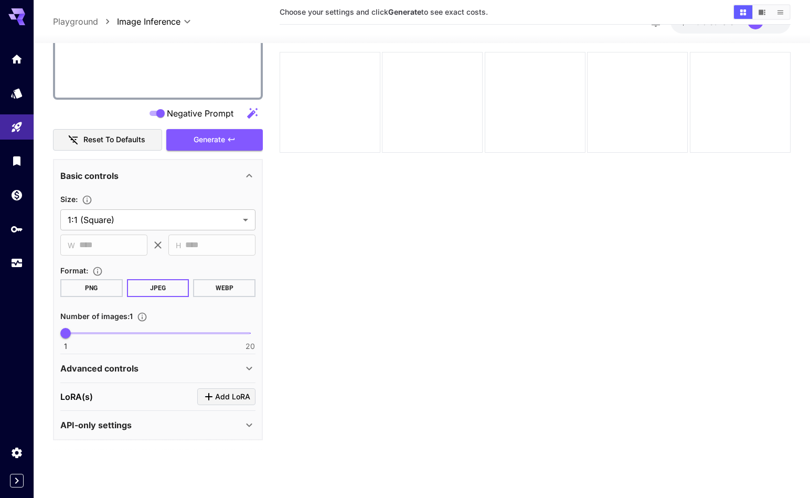
click at [183, 370] on div "Advanced controls" at bounding box center [151, 368] width 183 height 13
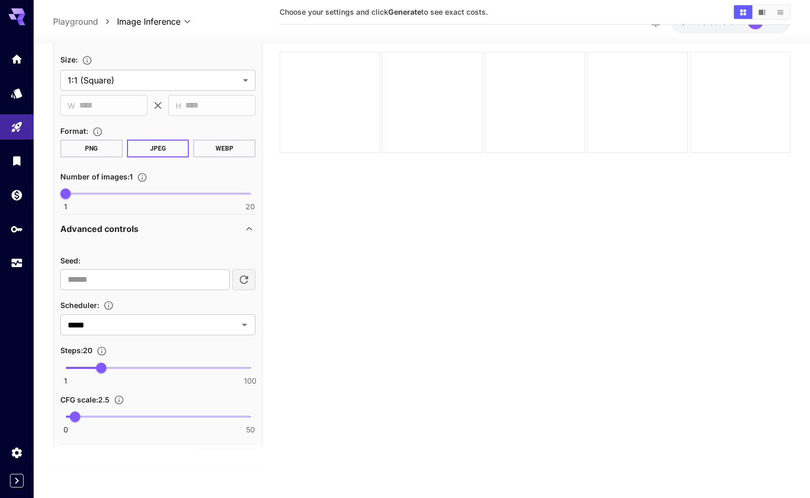
click at [204, 242] on div "Seed : ​ Scheduler : ***** ​ Steps : 20 1 100 20 CFG scale : 2.5 0 50 2.5" at bounding box center [157, 337] width 195 height 192
click at [204, 240] on div "Advanced controls" at bounding box center [157, 228] width 195 height 25
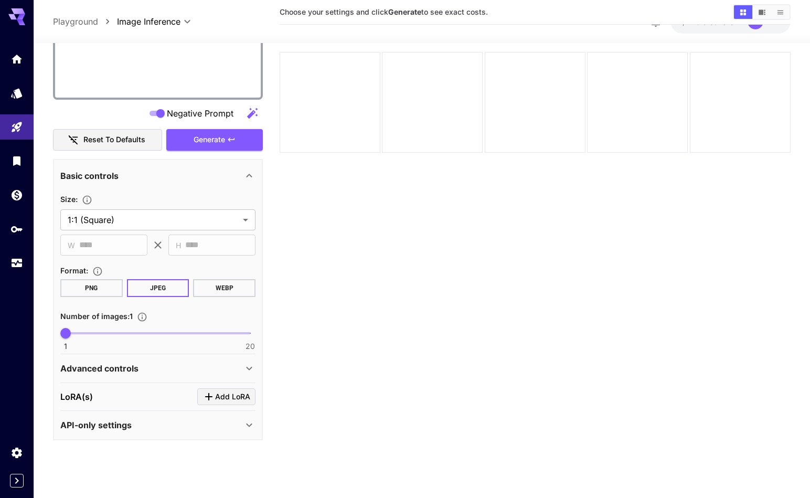
scroll to position [557, 0]
click at [227, 425] on div "API-only settings" at bounding box center [151, 425] width 183 height 13
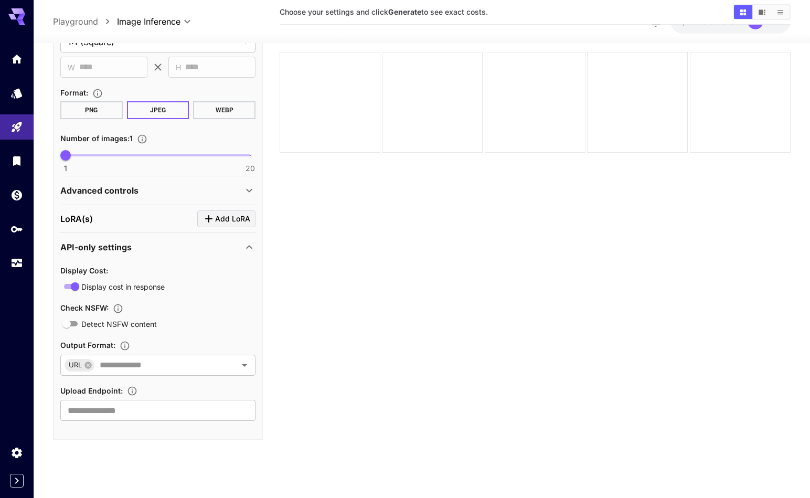
click at [245, 256] on div "API-only settings" at bounding box center [157, 247] width 195 height 25
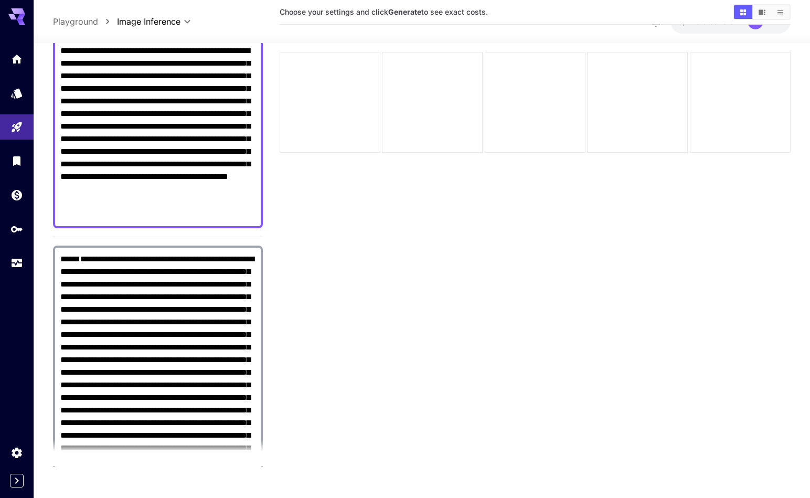
scroll to position [0, 0]
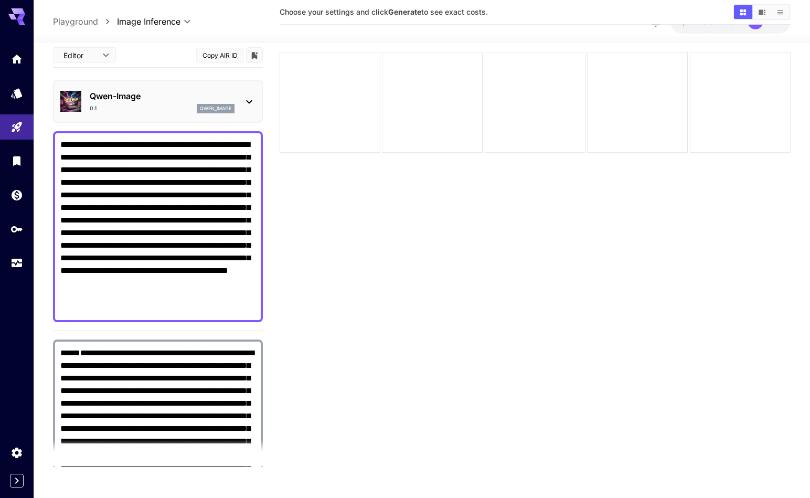
click at [150, 189] on textarea "**********" at bounding box center [157, 227] width 195 height 176
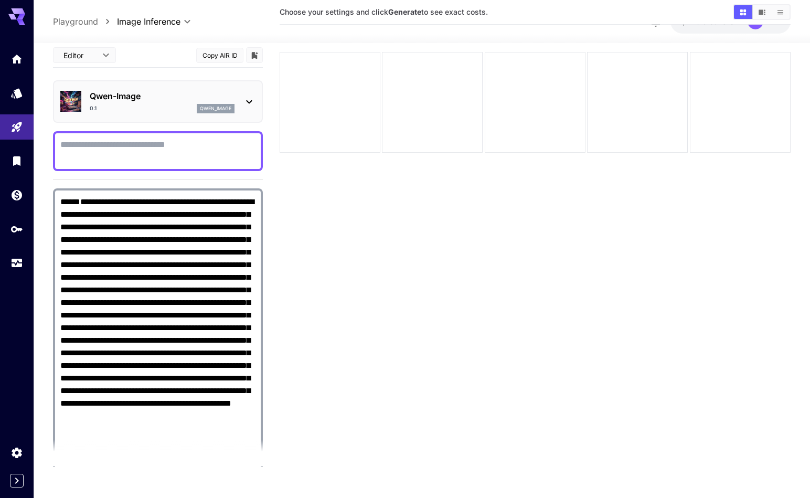
click at [159, 221] on textarea "**********" at bounding box center [157, 347] width 195 height 302
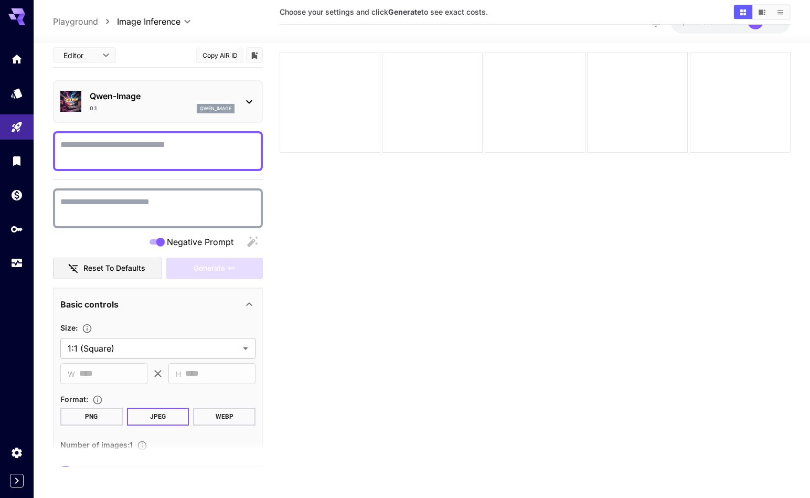
click at [298, 244] on section "Choose your settings and click Generate to see exact costs. Generation timeout.…" at bounding box center [535, 218] width 511 height 498
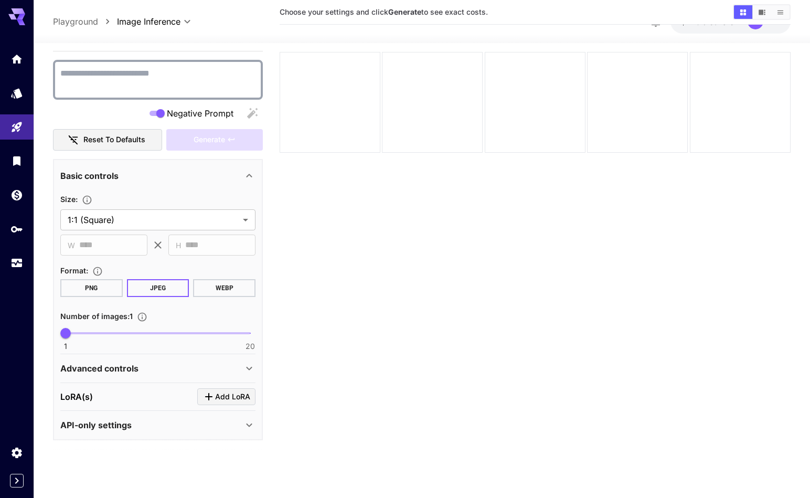
click at [241, 367] on div "Advanced controls" at bounding box center [151, 368] width 183 height 13
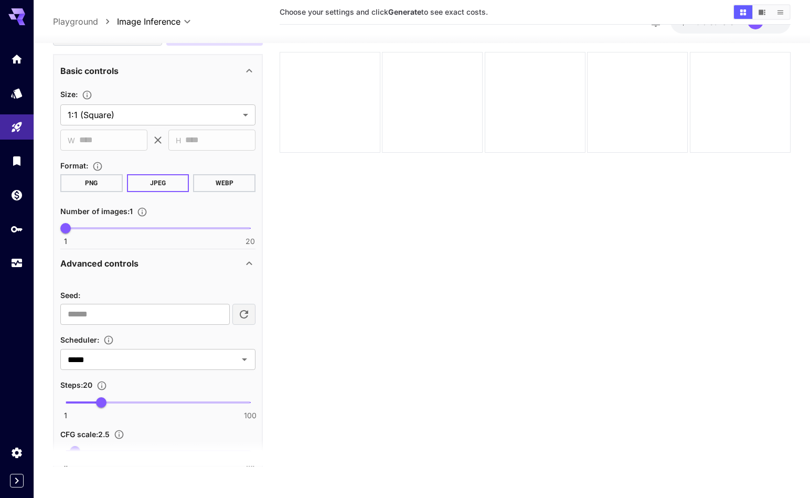
click at [245, 262] on icon at bounding box center [249, 263] width 13 height 13
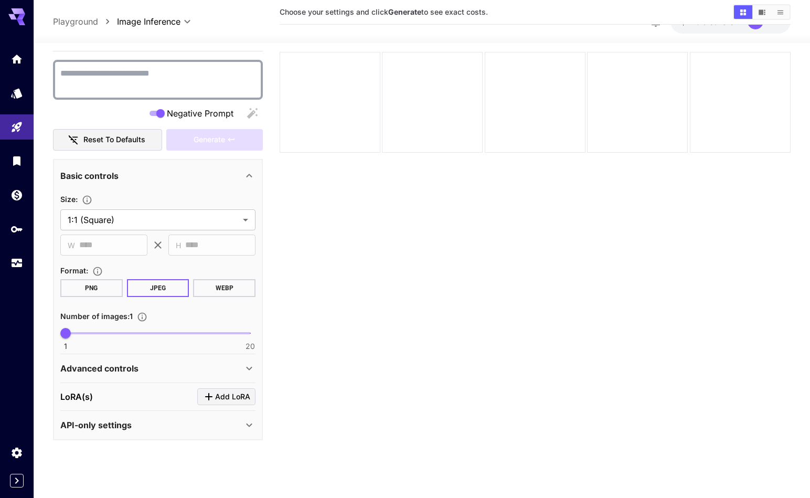
click at [240, 429] on div "API-only settings" at bounding box center [151, 425] width 183 height 13
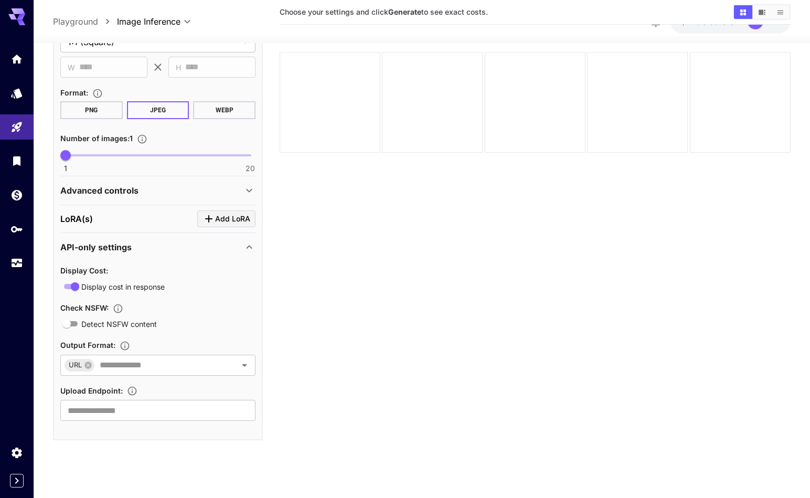
click at [253, 238] on div "API-only settings" at bounding box center [157, 247] width 195 height 25
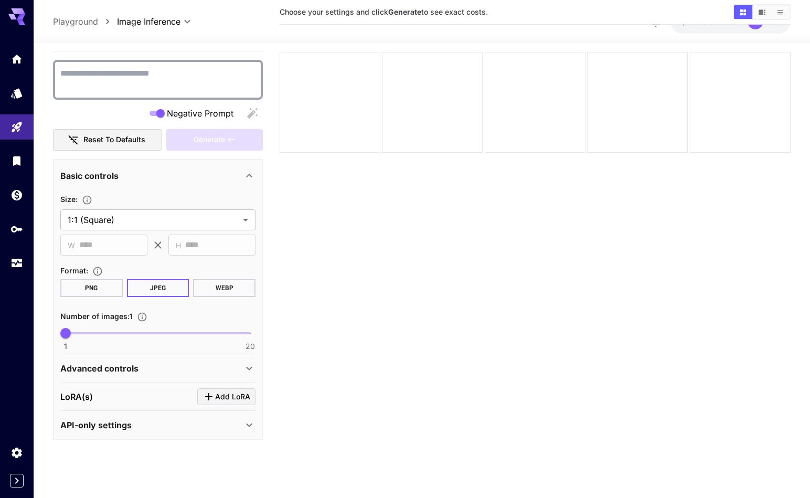
scroll to position [0, 0]
